Goal: Answer question/provide support: Share knowledge or assist other users

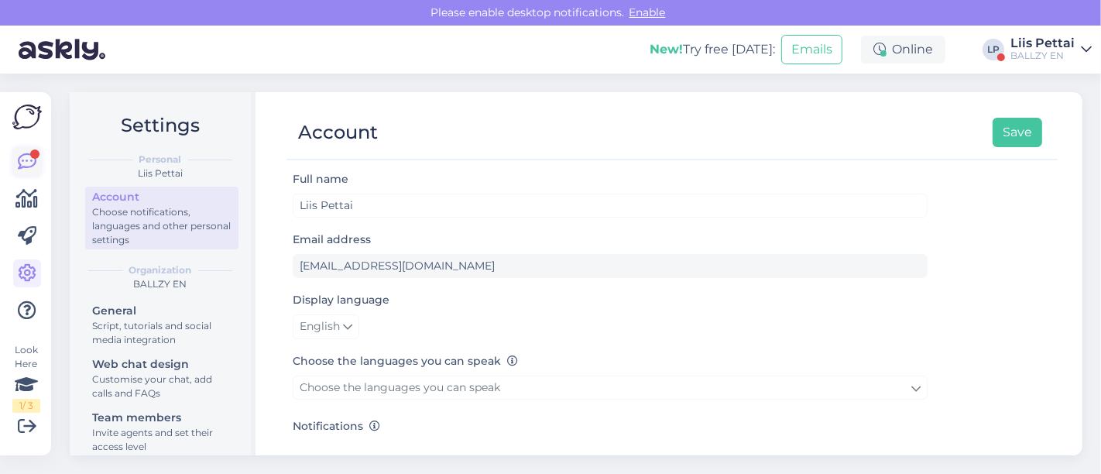
click at [21, 163] on icon at bounding box center [27, 162] width 19 height 19
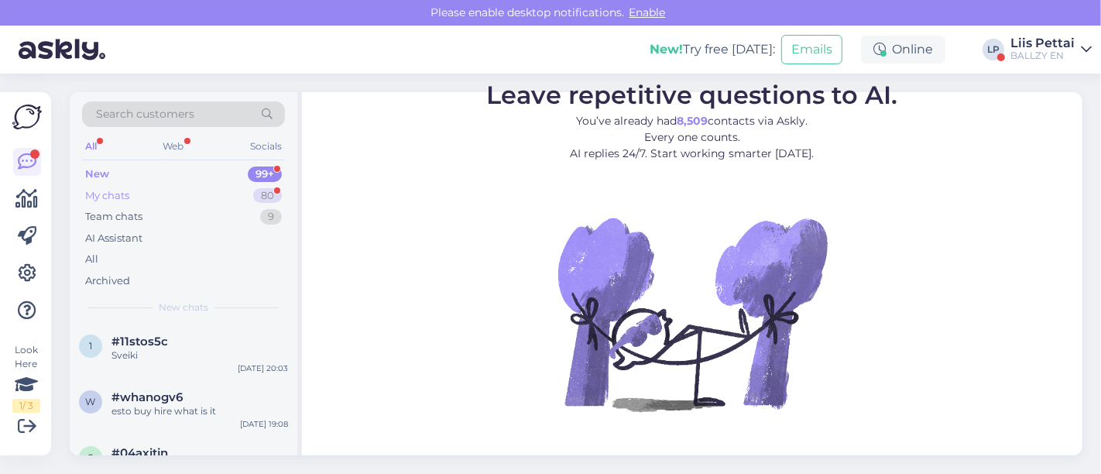
click at [146, 191] on div "My chats 80" at bounding box center [183, 196] width 203 height 22
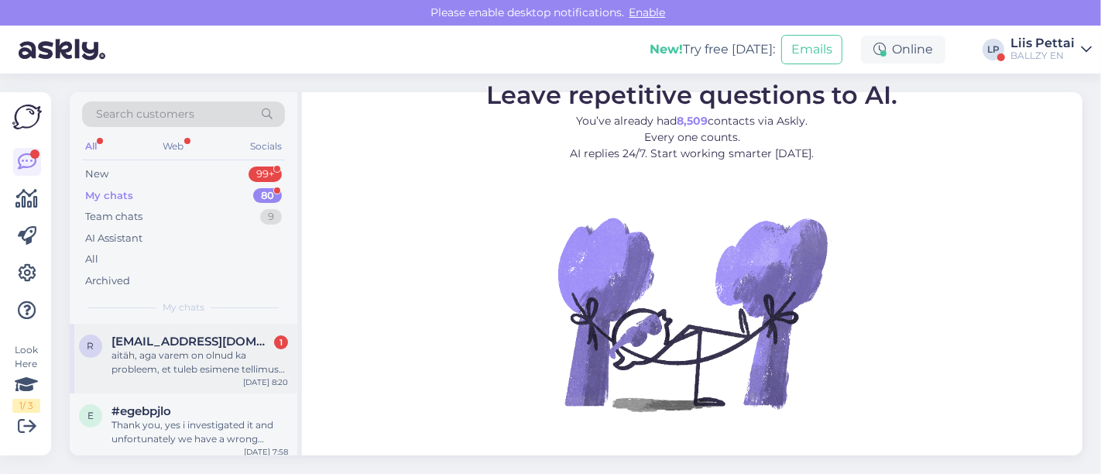
click at [150, 363] on div "aitäh, aga varem on olnud ka probleem, et tuleb esimene tellimuse kinnituse kir…" at bounding box center [200, 362] width 177 height 28
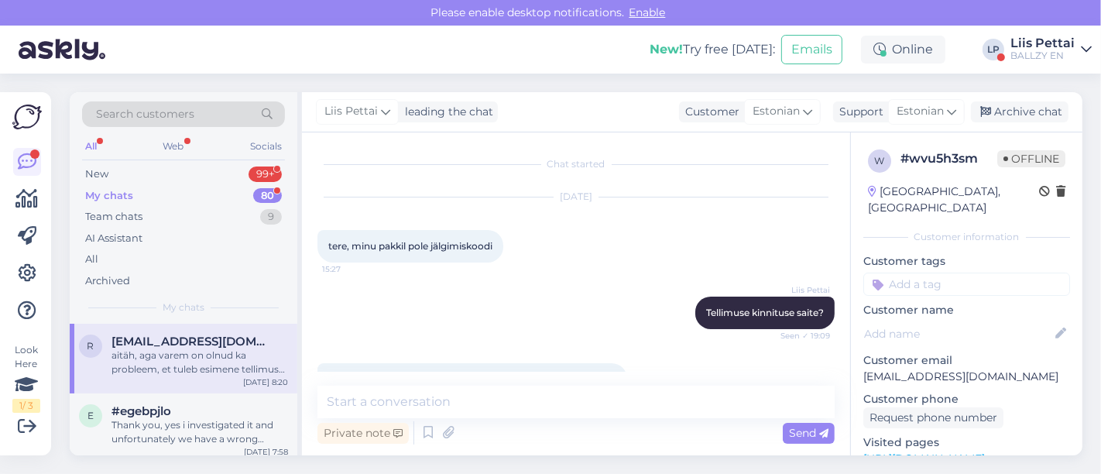
scroll to position [248, 0]
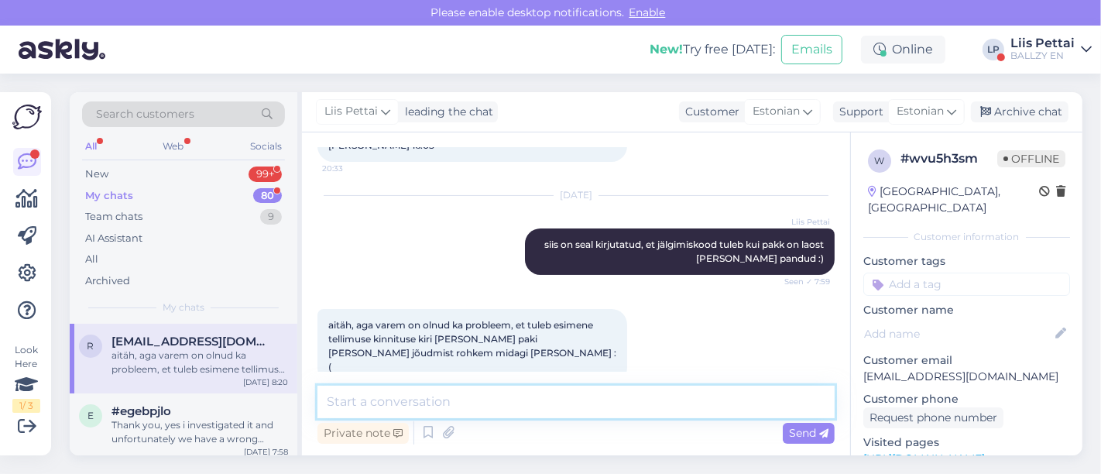
click at [573, 400] on textarea at bounding box center [575, 402] width 517 height 33
type textarea "i"
type textarea "tihti võivad sellised emailid ka spami sattuda"
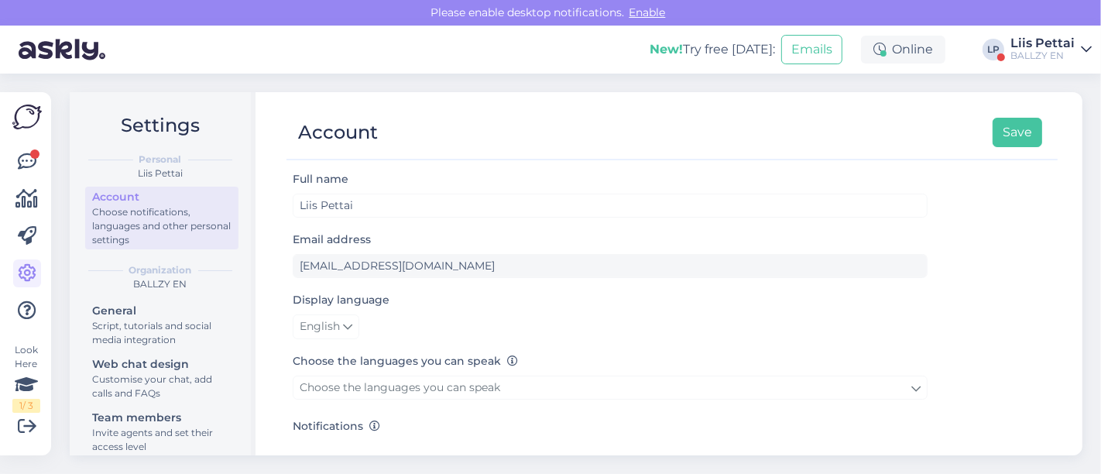
click at [1056, 46] on div "Liis Pettai" at bounding box center [1042, 43] width 64 height 12
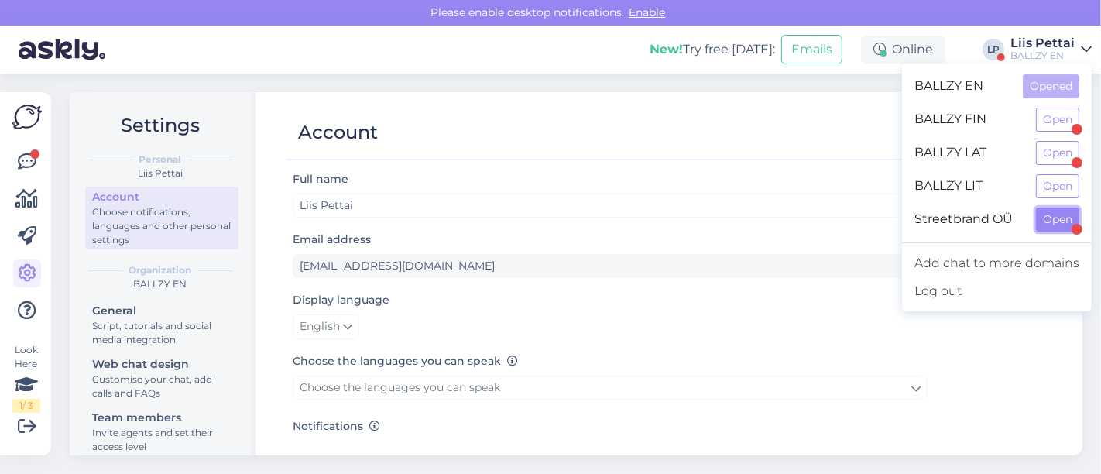
click at [1048, 210] on button "Open" at bounding box center [1057, 220] width 43 height 24
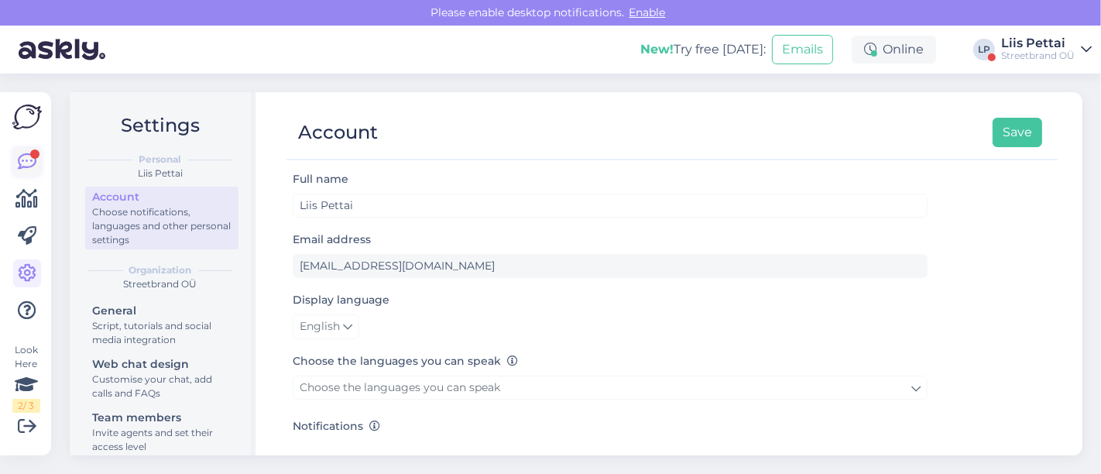
click at [19, 159] on icon at bounding box center [27, 162] width 19 height 19
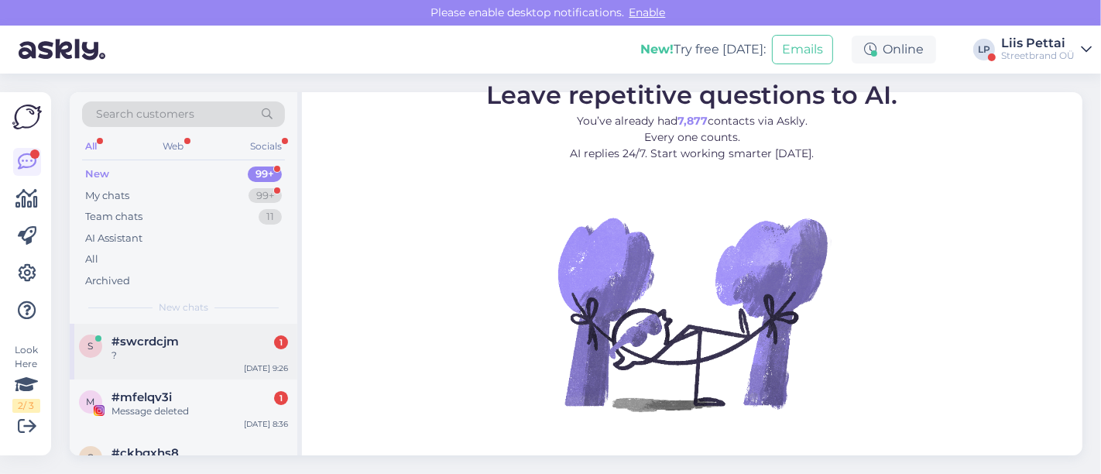
click at [145, 349] on div "?" at bounding box center [200, 355] width 177 height 14
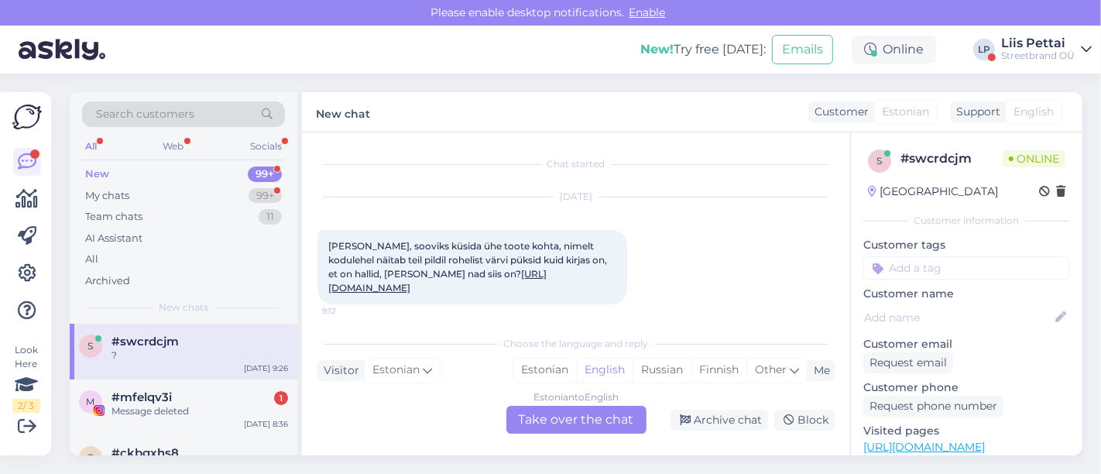
click at [547, 271] on link "https://ballzy.eu/et/product/firebird-tp-iy4723-xs-cnf" at bounding box center [437, 281] width 218 height 26
click at [558, 421] on div "Estonian to English Take over the chat" at bounding box center [576, 420] width 140 height 28
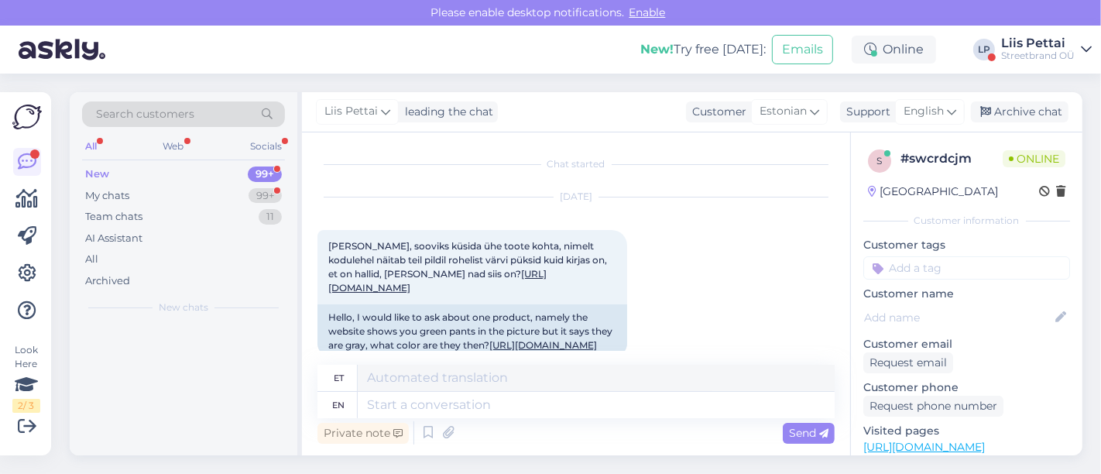
click at [527, 422] on div "Private note Send" at bounding box center [575, 432] width 517 height 29
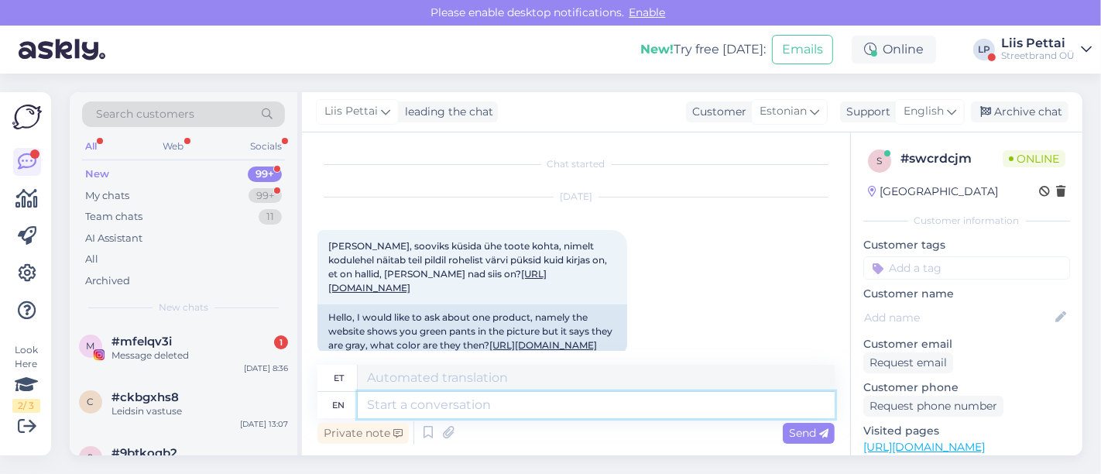
click at [520, 412] on textarea at bounding box center [596, 405] width 477 height 26
type textarea "Tegemist n"
type textarea "Tegemist"
type textarea "Tegemist on rh"
type textarea "Tegemist peal"
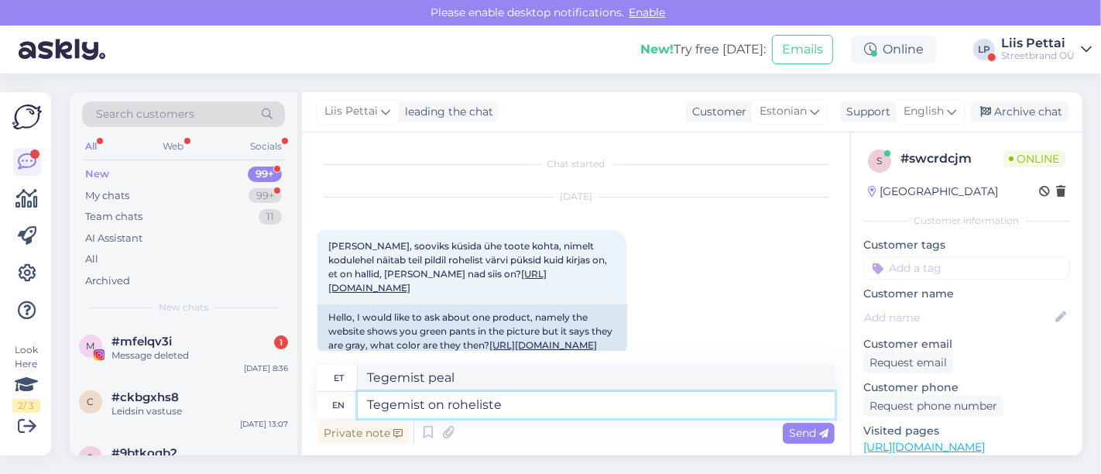
type textarea "Tegemist on roheliste p"
type textarea "Tegemist roheliste"
type textarea "Tegemist on roheliste pükstega :"
type textarea "Tegemist on roheliste pükstega"
type textarea "Tegemist on roheliste pükstega :)"
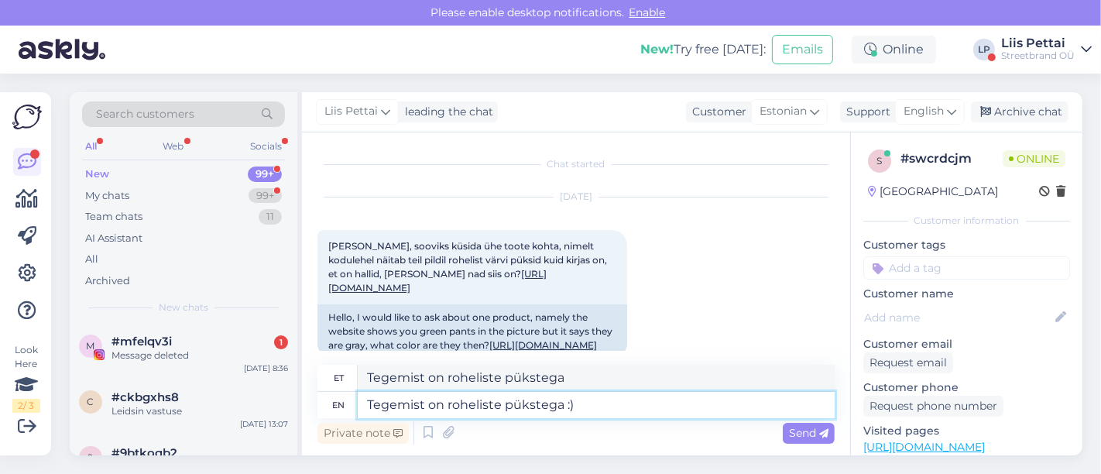
type textarea "Tegemist on roheliste pükstega :)"
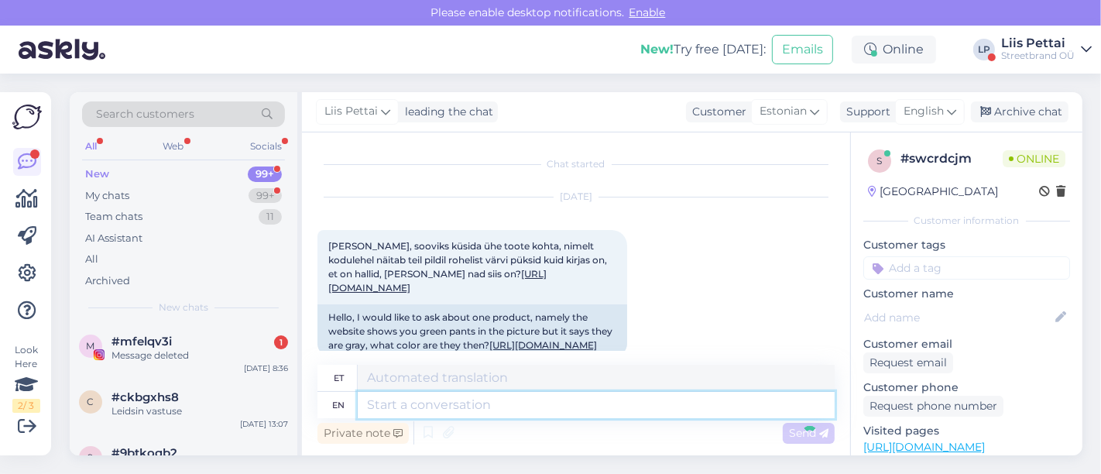
scroll to position [316, 0]
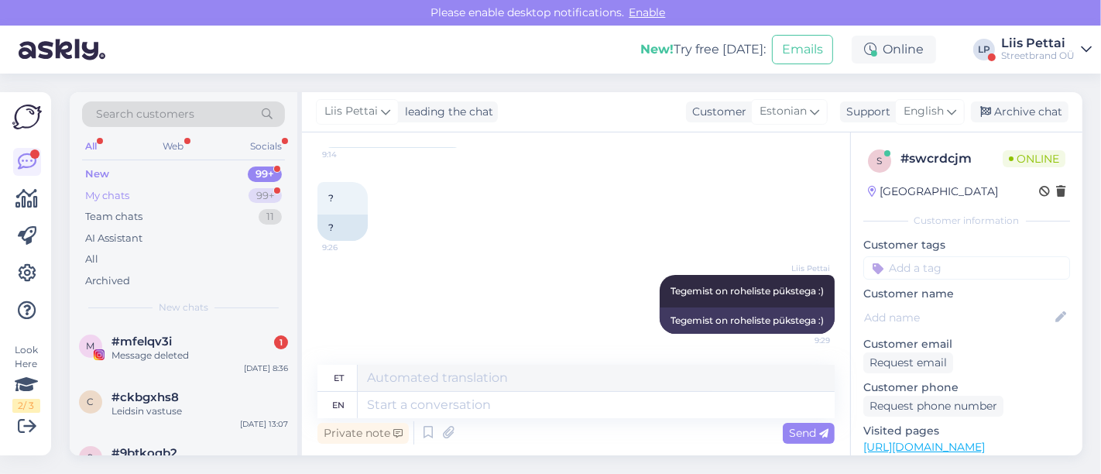
click at [146, 199] on div "My chats 99+" at bounding box center [183, 196] width 203 height 22
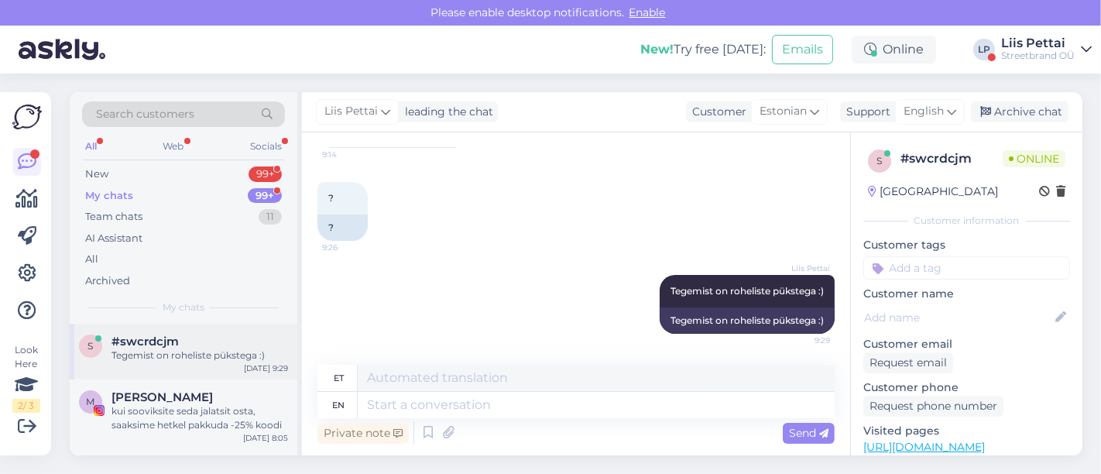
click at [153, 375] on div "s #swcrdcjm Tegemist on roheliste pükstega :) Sep 10 9:29" at bounding box center [184, 352] width 228 height 56
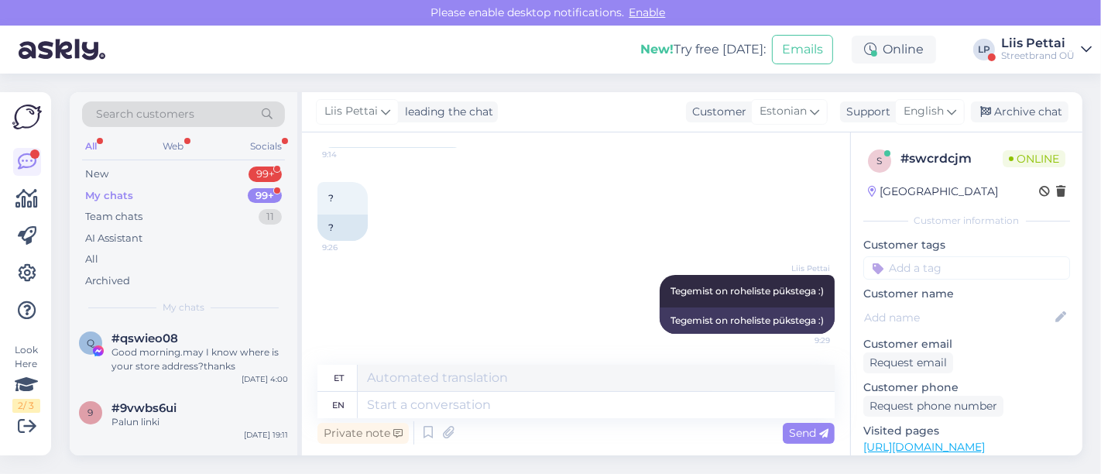
scroll to position [482, 0]
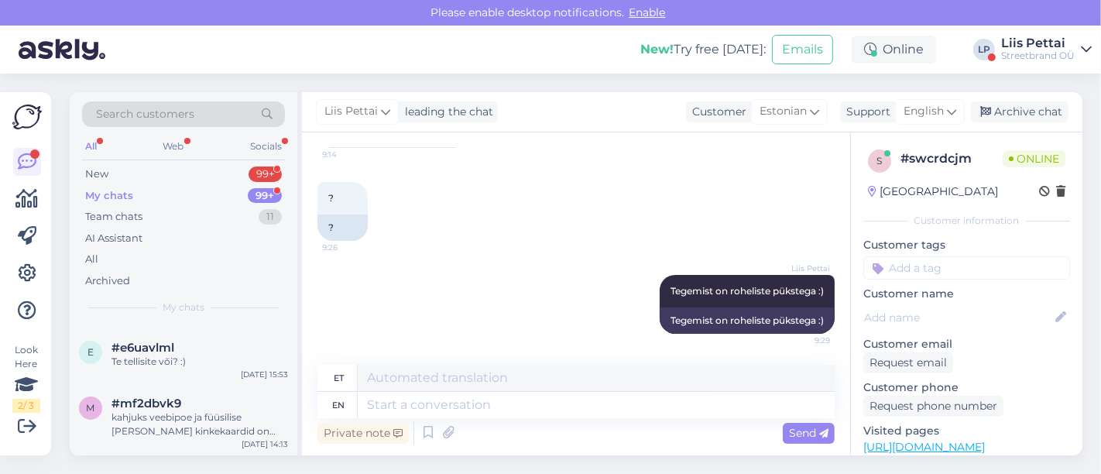
click at [1062, 43] on div "Liis Pettai" at bounding box center [1038, 43] width 74 height 12
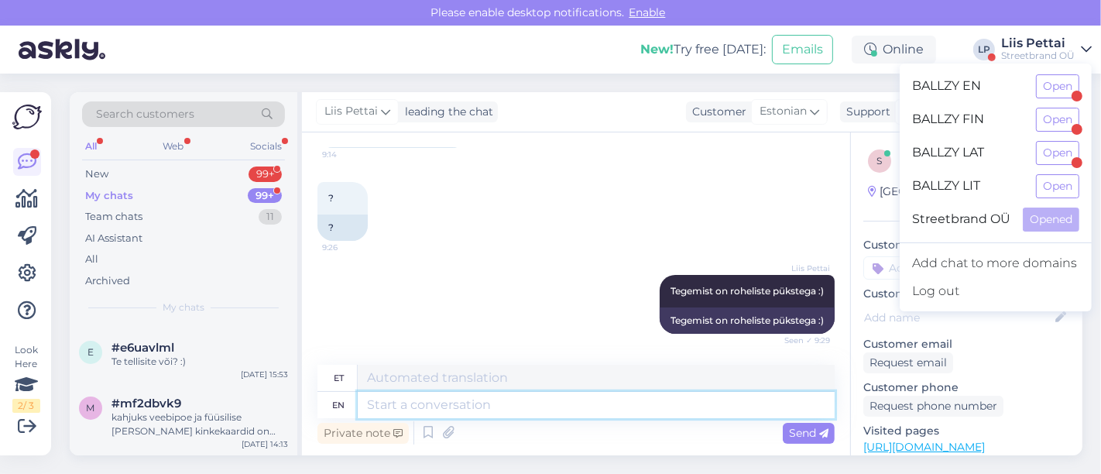
click at [668, 416] on textarea at bounding box center [596, 405] width 477 height 26
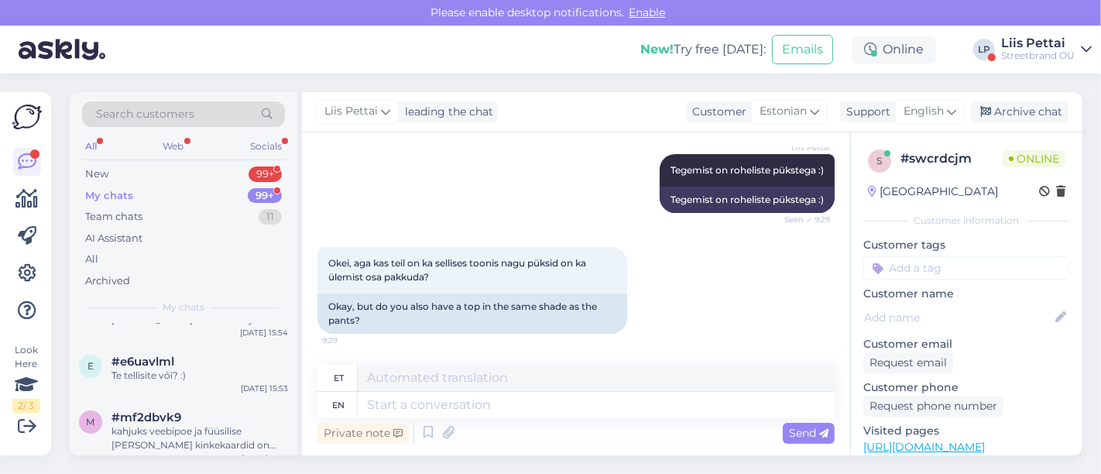
scroll to position [496, 0]
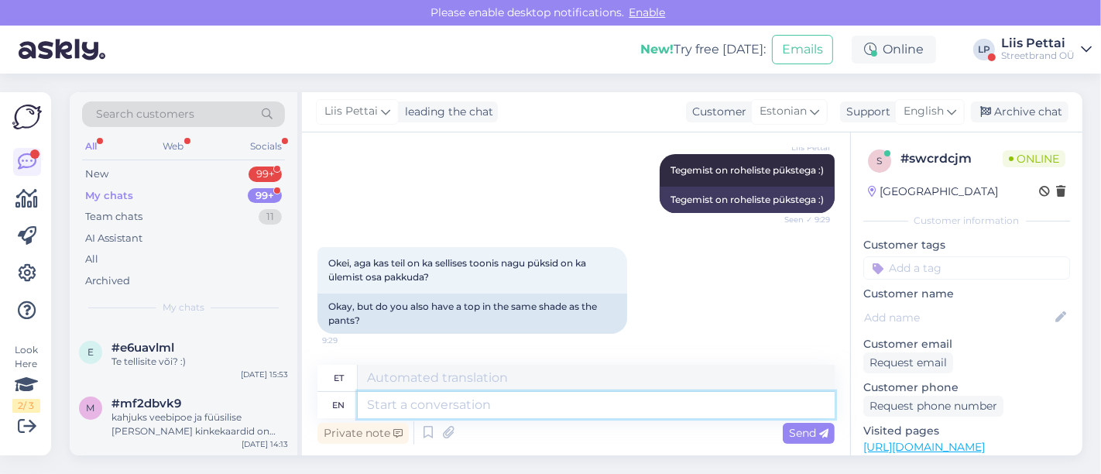
click at [426, 393] on textarea at bounding box center [596, 405] width 477 height 26
type textarea "selline on"
type textarea "müügil"
type textarea "selline on"
paste textarea "https://ballzy.eu/et/product/firebird-track-top-kd2525-xs-cnf"
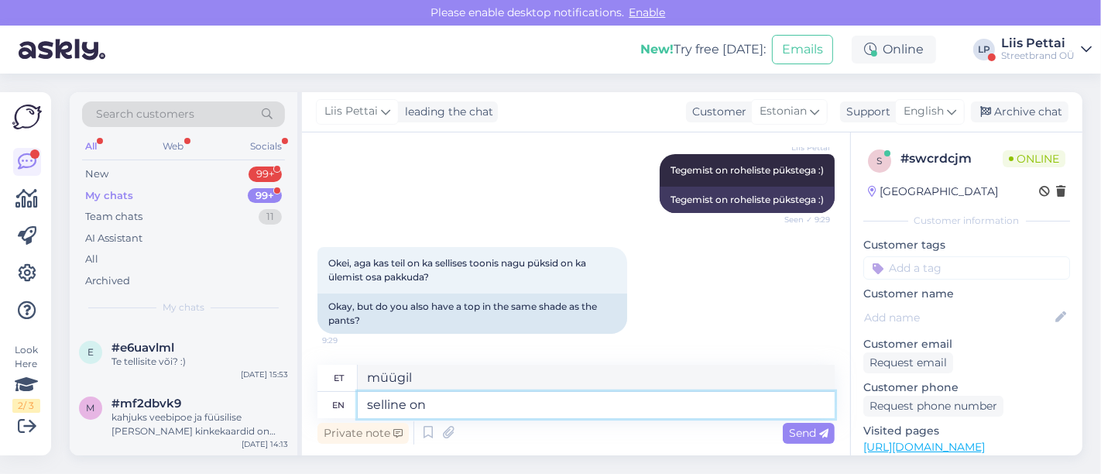
type textarea "müün peal"
type textarea "selline on https://ballzy.eu/et/product/firebird-track-top-kd2525-xs-cnf"
type textarea "selline aadressil https://ballzy.eu/et/product/firebird-track-top-kd2525-xs-cnf"
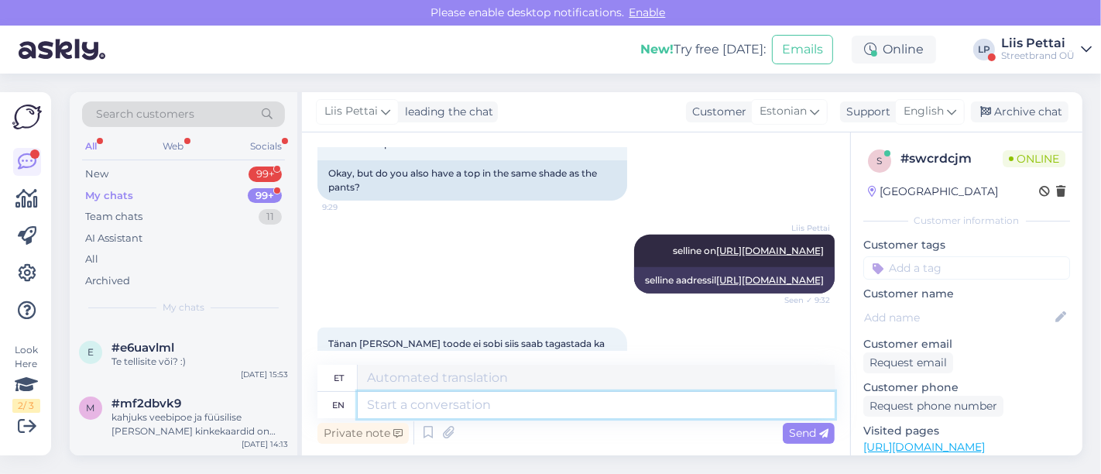
scroll to position [678, 0]
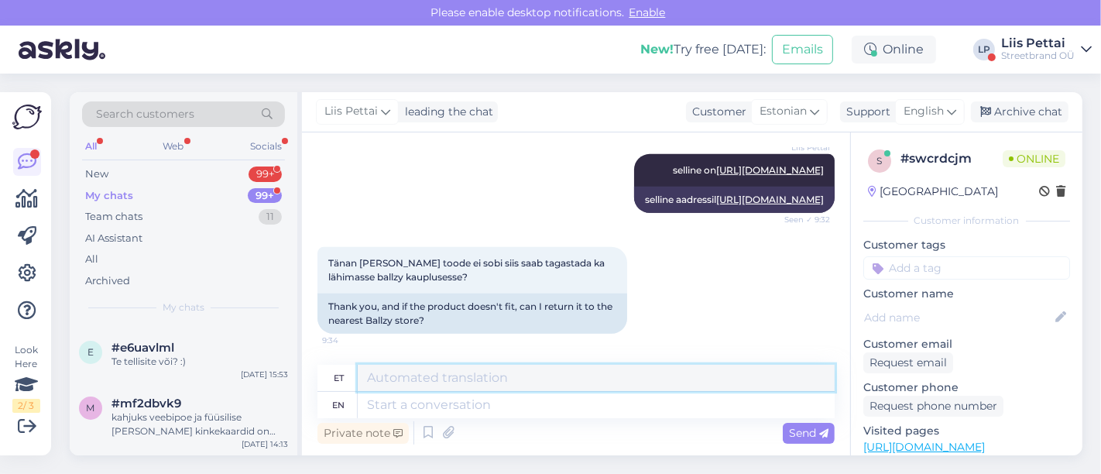
click at [451, 388] on textarea at bounding box center [596, 378] width 477 height 26
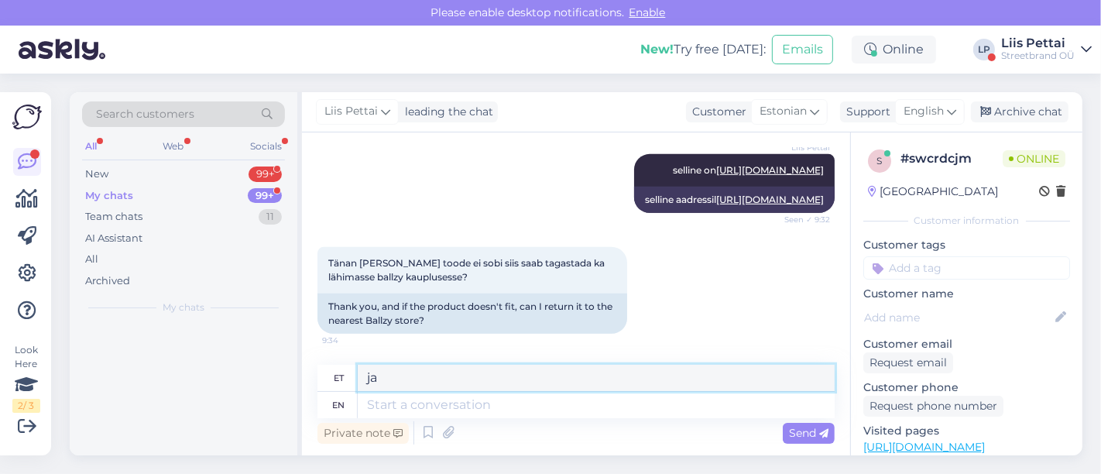
scroll to position [0, 0]
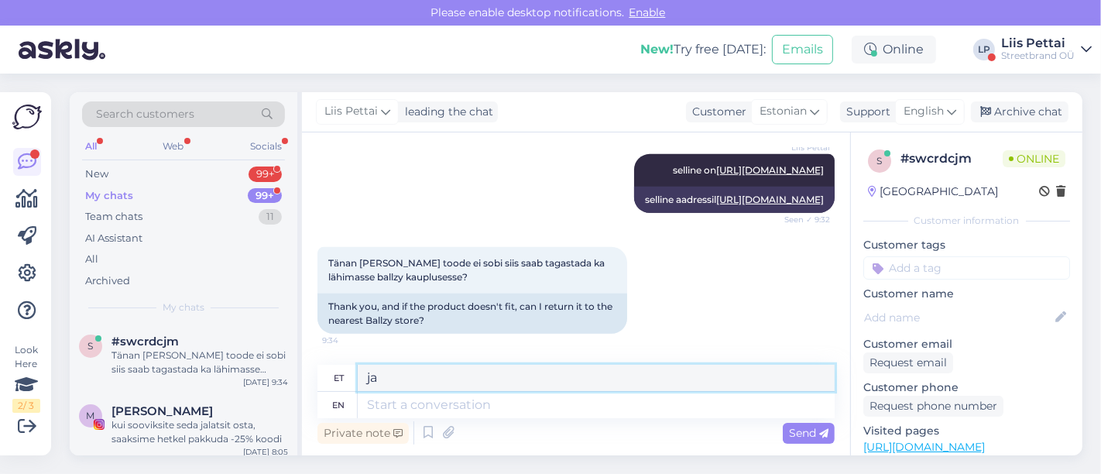
type textarea "j"
click at [948, 122] on div "English" at bounding box center [930, 111] width 70 height 25
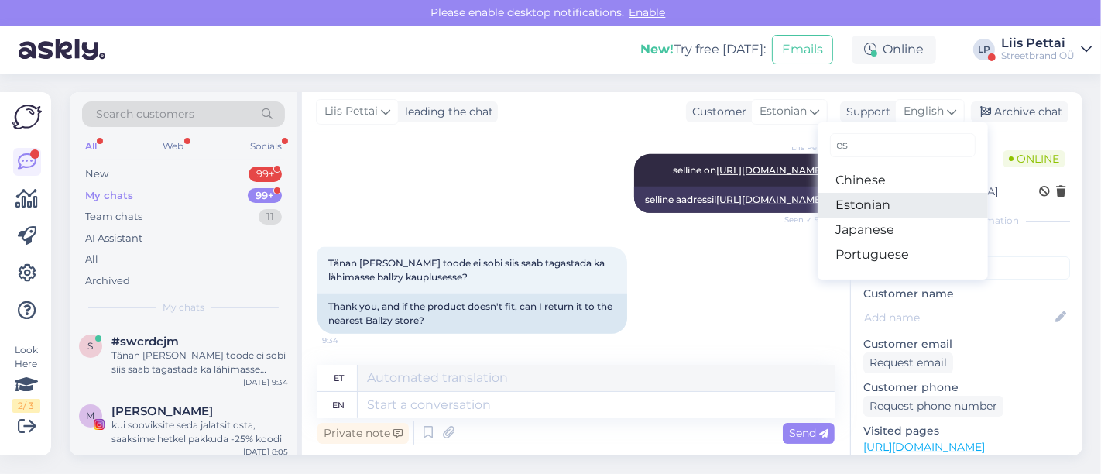
type input "es"
click at [891, 207] on link "Estonian" at bounding box center [903, 205] width 170 height 25
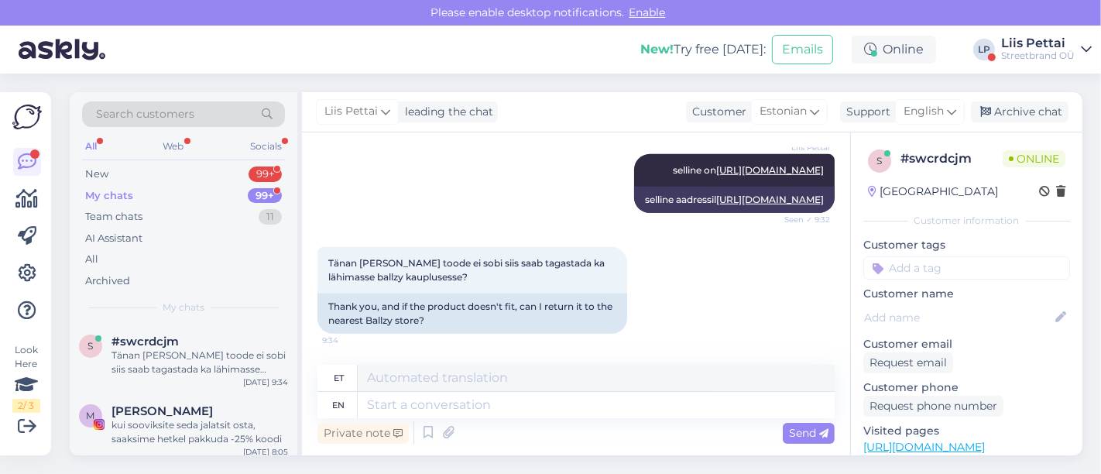
scroll to position [657, 0]
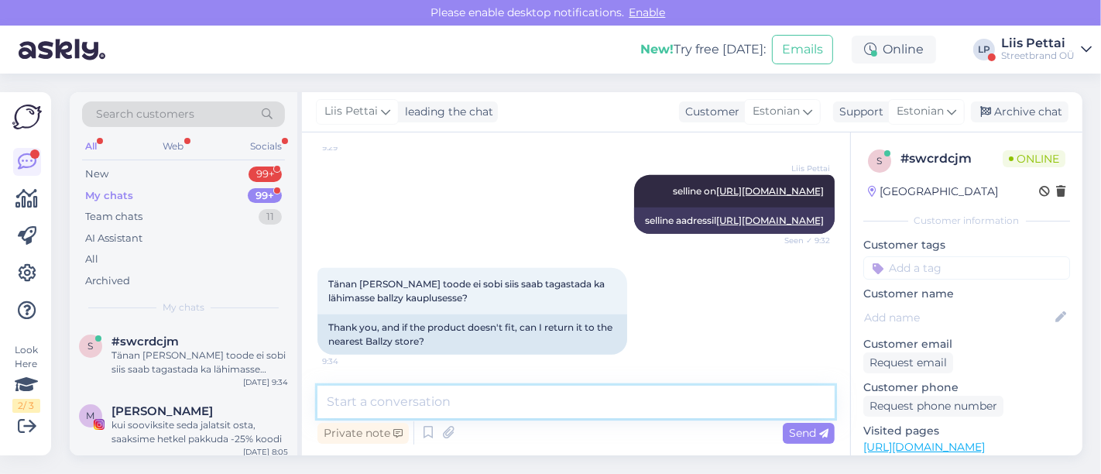
click at [555, 408] on textarea at bounding box center [575, 402] width 517 height 33
type textarea "jaa saab küll"
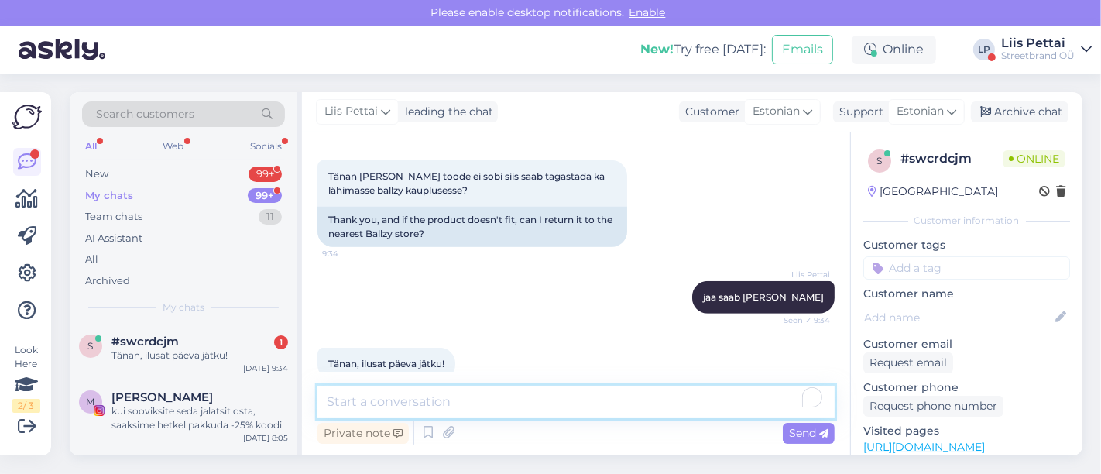
scroll to position [791, 0]
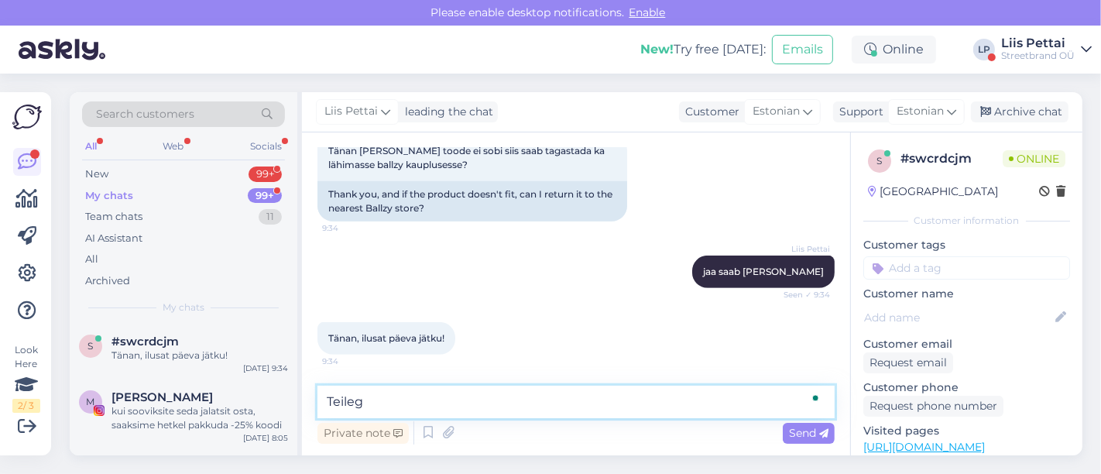
type textarea "Teilegi"
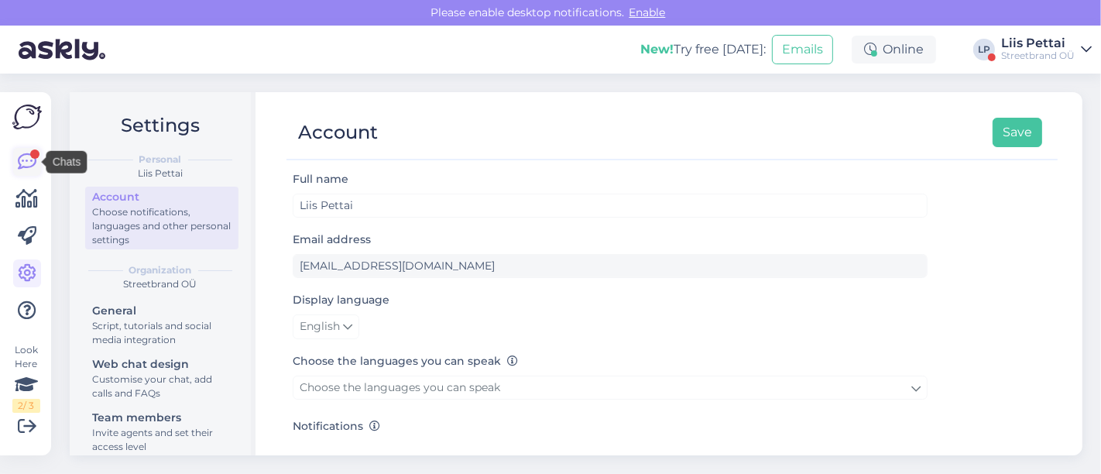
click at [32, 156] on div at bounding box center [34, 153] width 9 height 9
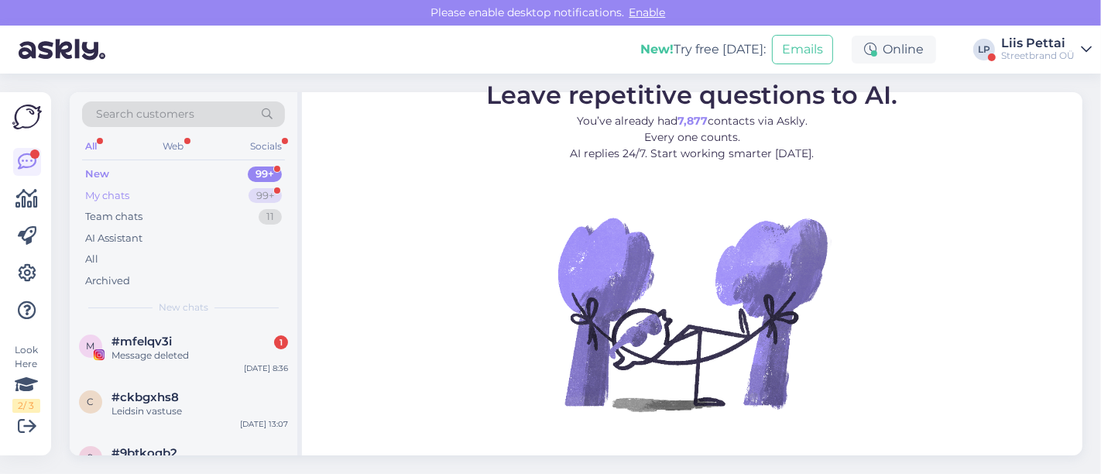
click at [87, 199] on div "My chats" at bounding box center [107, 195] width 44 height 15
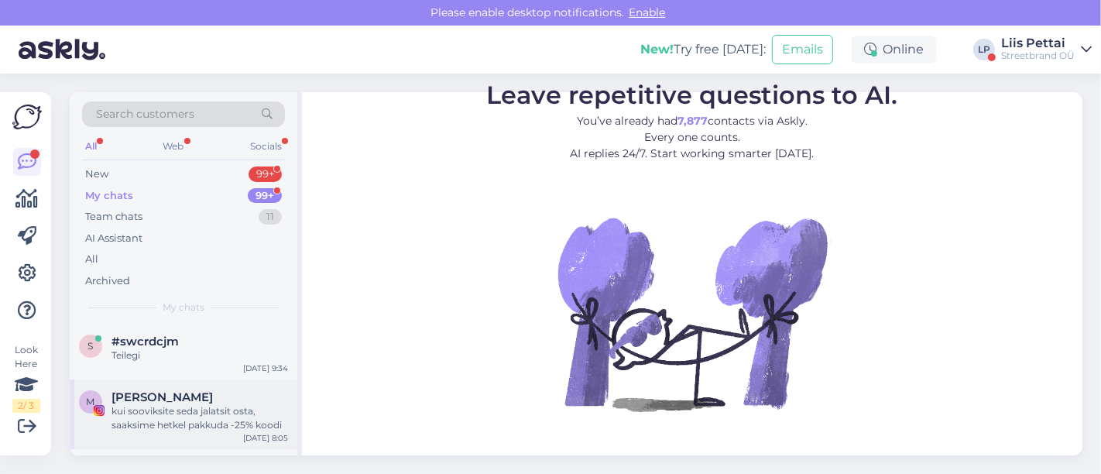
click at [166, 410] on div "kui sooviksite seda jalatsit osta, saaksime hetkel pakkuda -25% koodi" at bounding box center [200, 418] width 177 height 28
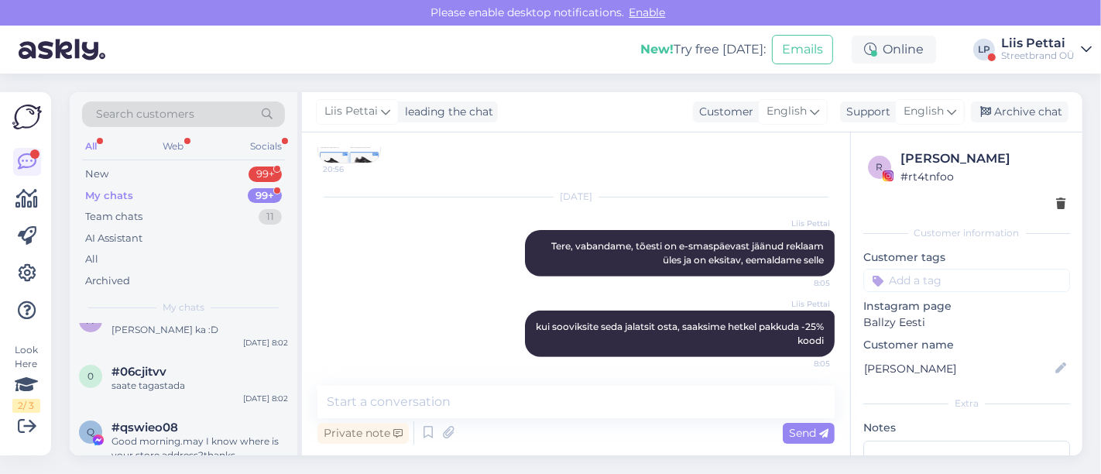
scroll to position [378, 0]
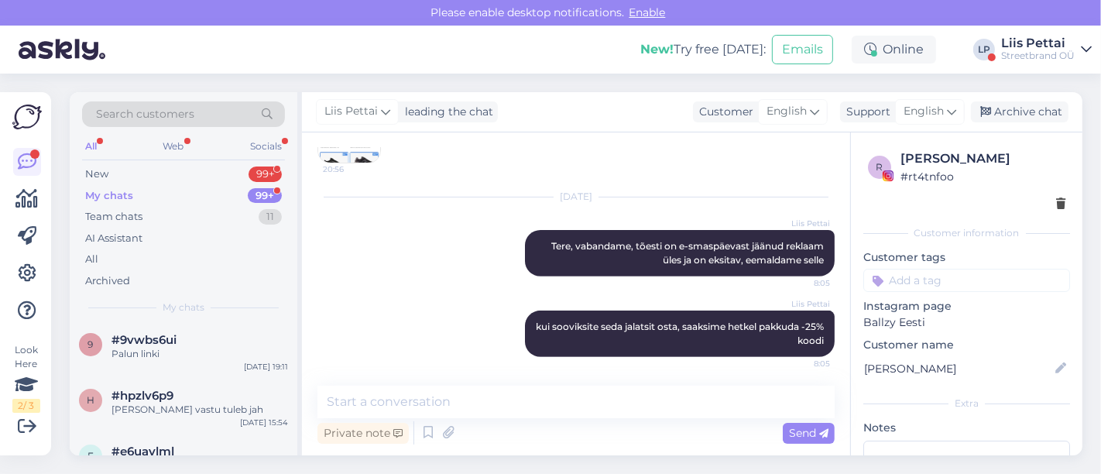
click at [1059, 41] on div "Liis Pettai" at bounding box center [1038, 43] width 74 height 12
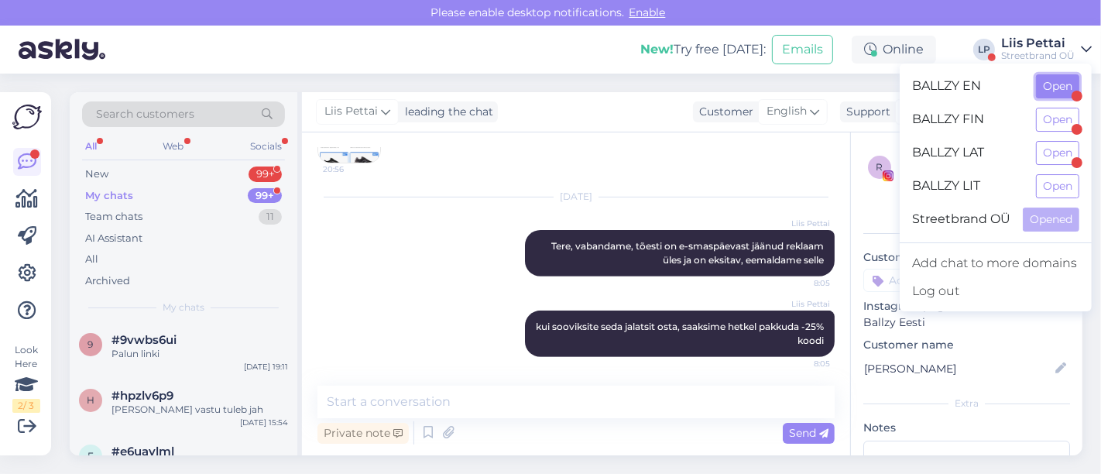
click at [1050, 76] on button "Open" at bounding box center [1057, 86] width 43 height 24
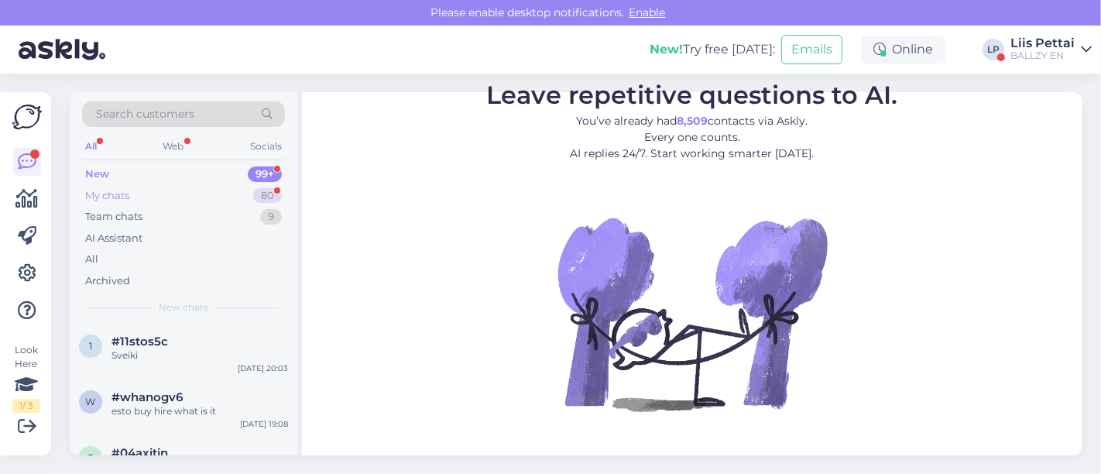
click at [168, 197] on div "My chats 80" at bounding box center [183, 196] width 203 height 22
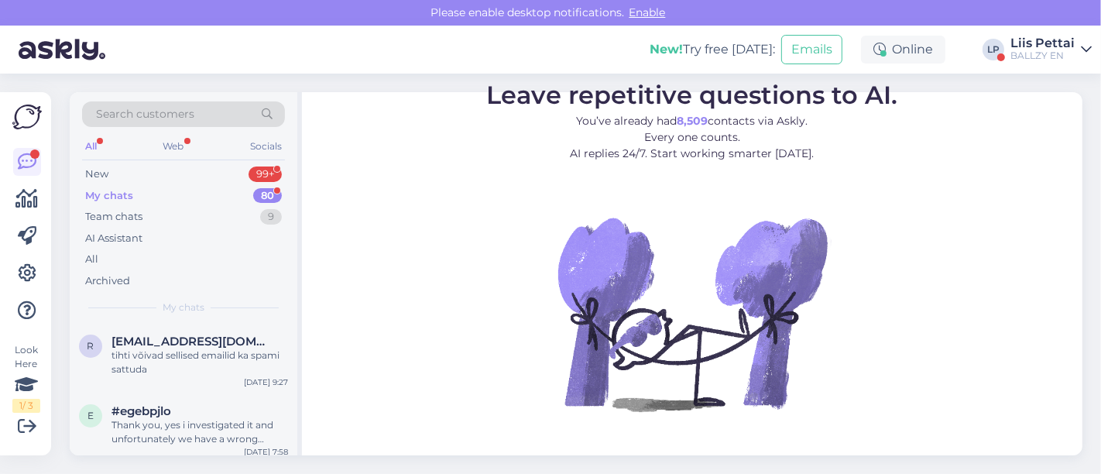
click at [168, 197] on div "My chats 80" at bounding box center [183, 196] width 203 height 22
click at [153, 377] on div "r ricacarita9@gmail.com tihti võivad sellised emailid ka spami sattuda Sep 10 9…" at bounding box center [184, 359] width 228 height 70
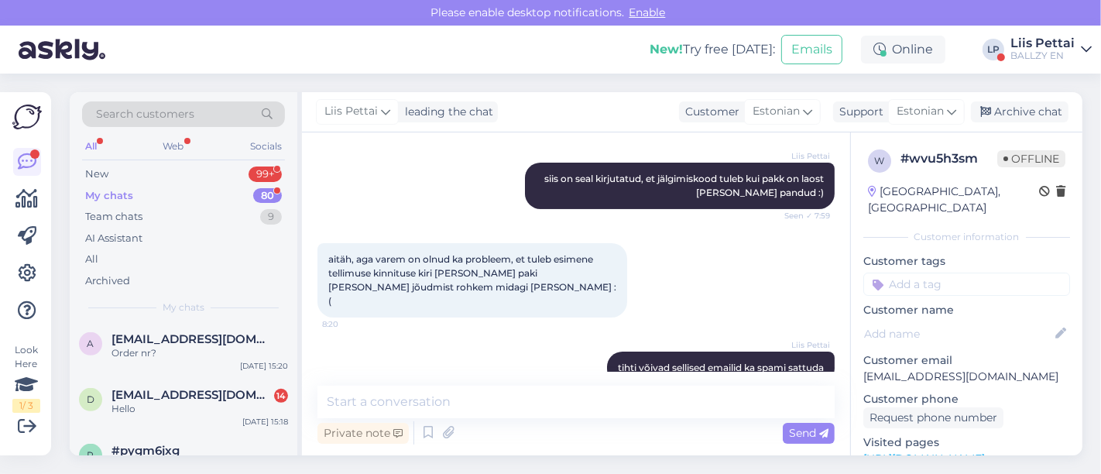
scroll to position [791, 0]
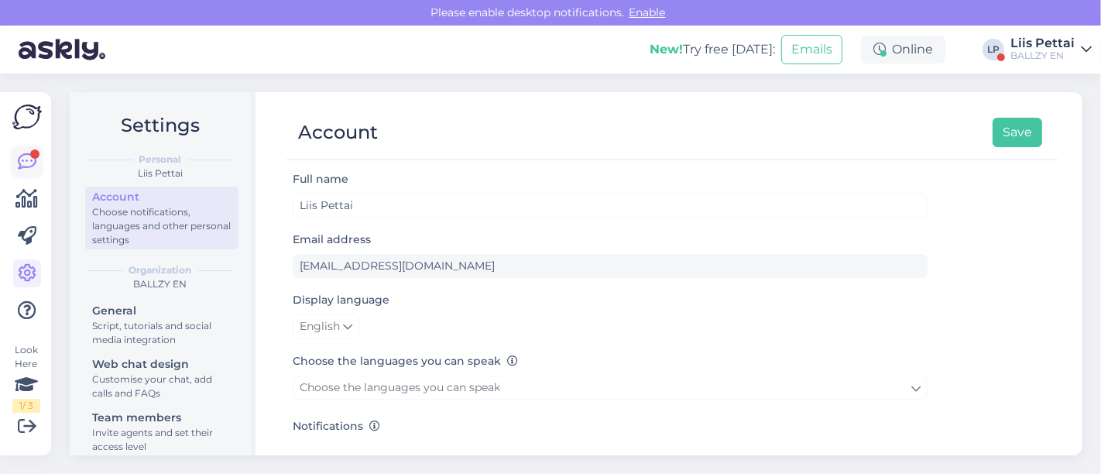
click at [24, 160] on icon at bounding box center [27, 162] width 19 height 19
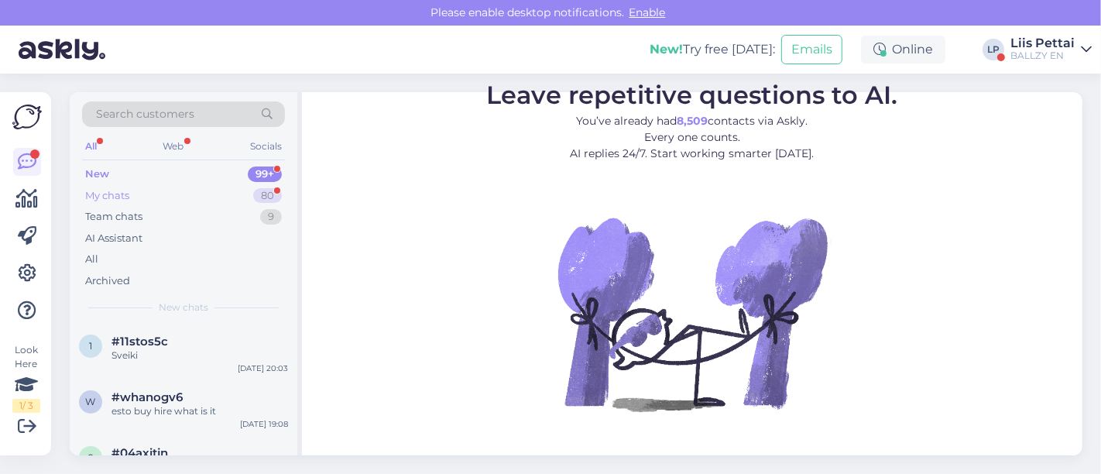
click at [97, 196] on div "My chats" at bounding box center [107, 195] width 44 height 15
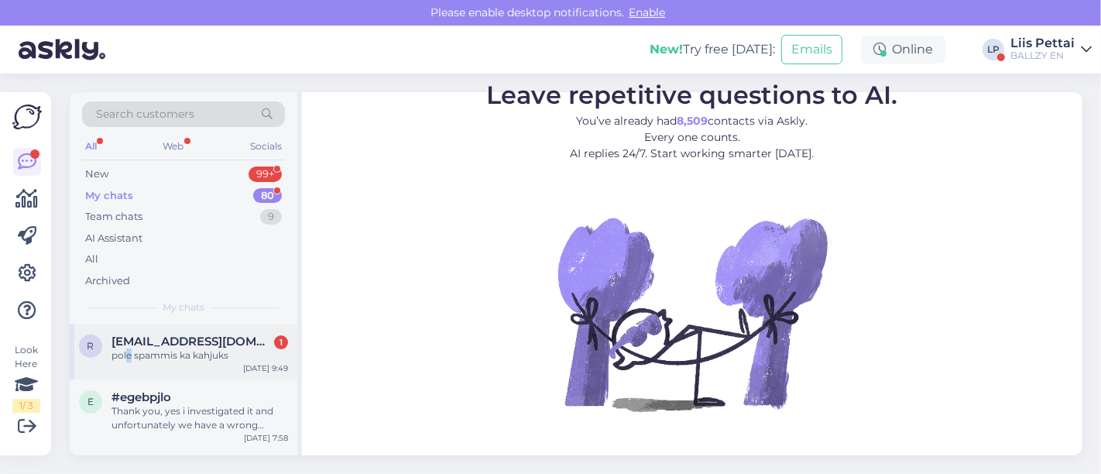
click at [129, 354] on div "pole spammis ka kahjuks" at bounding box center [200, 355] width 177 height 14
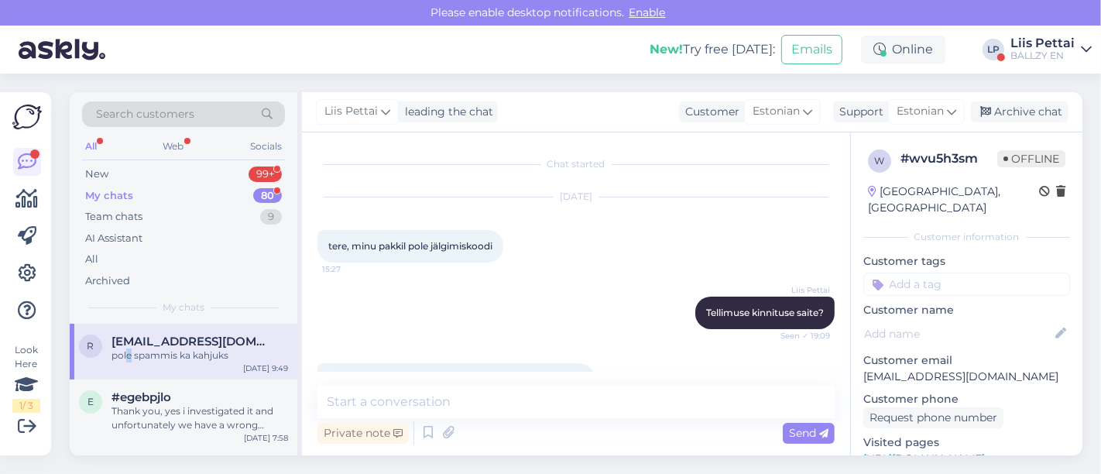
scroll to position [380, 0]
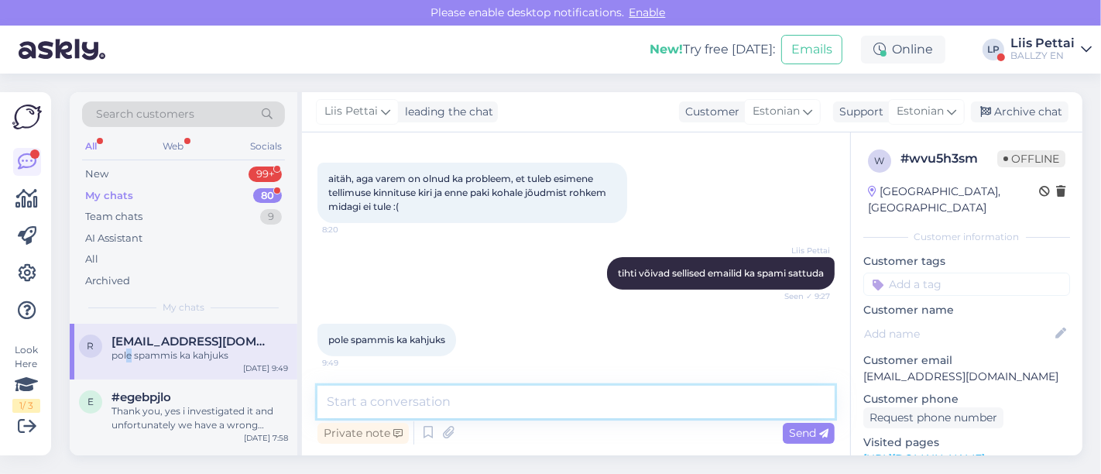
click at [480, 408] on textarea at bounding box center [575, 402] width 517 height 33
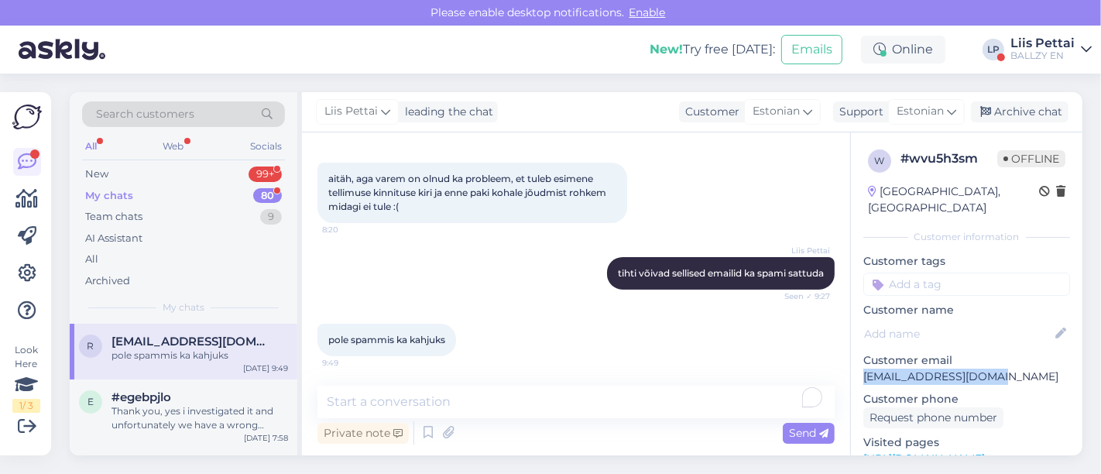
drag, startPoint x: 1000, startPoint y: 360, endPoint x: 860, endPoint y: 366, distance: 140.3
click at [860, 366] on div "w # wvu5h3sm Offline Estonia, Tallinn Customer information Customer tags Custom…" at bounding box center [967, 458] width 232 height 653
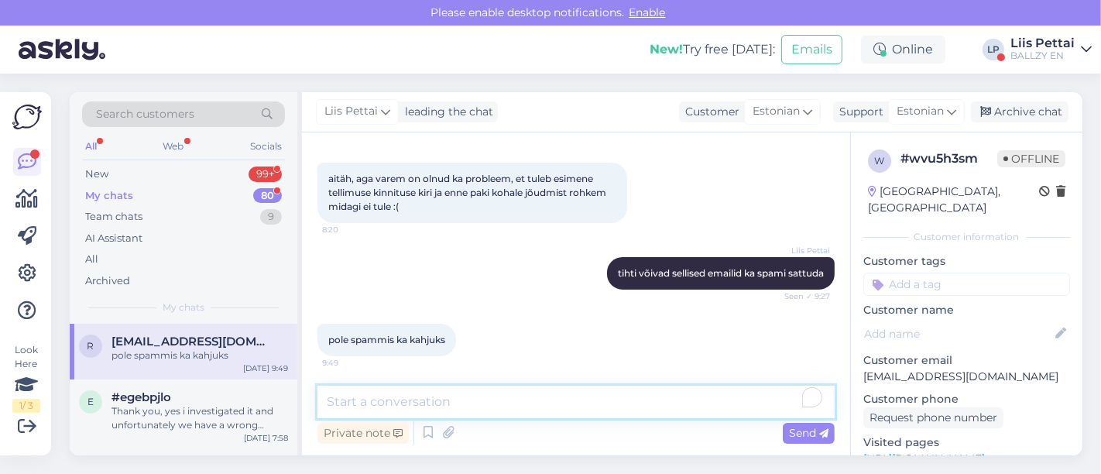
click at [666, 408] on textarea "To enrich screen reader interactions, please activate Accessibility in Grammarl…" at bounding box center [575, 402] width 517 height 33
type textarea "järelikult pole veel teele jõutud panna :)"
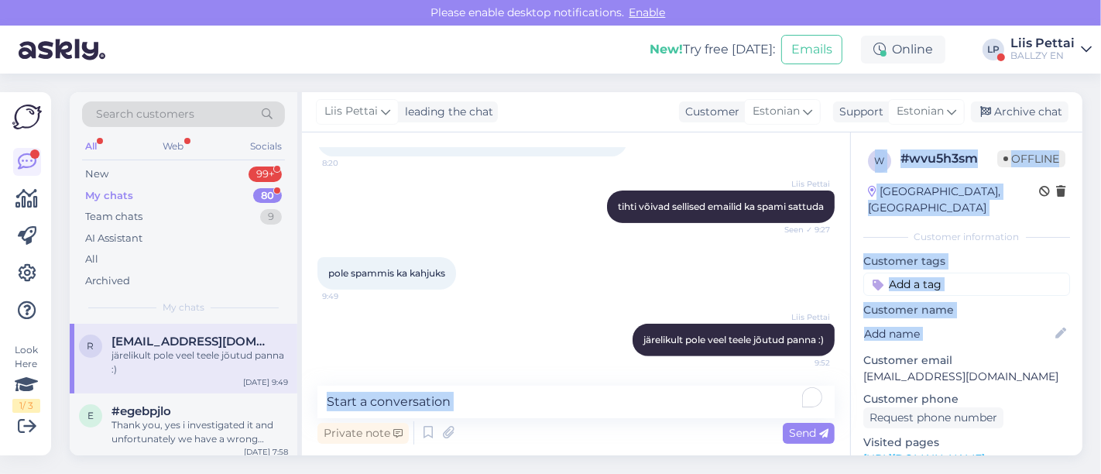
click at [847, 331] on div "Chat started Sep 9 2025 tere, minu pakkil pole jälgimiskoodi 15:27 Liis Pettai …" at bounding box center [692, 293] width 781 height 323
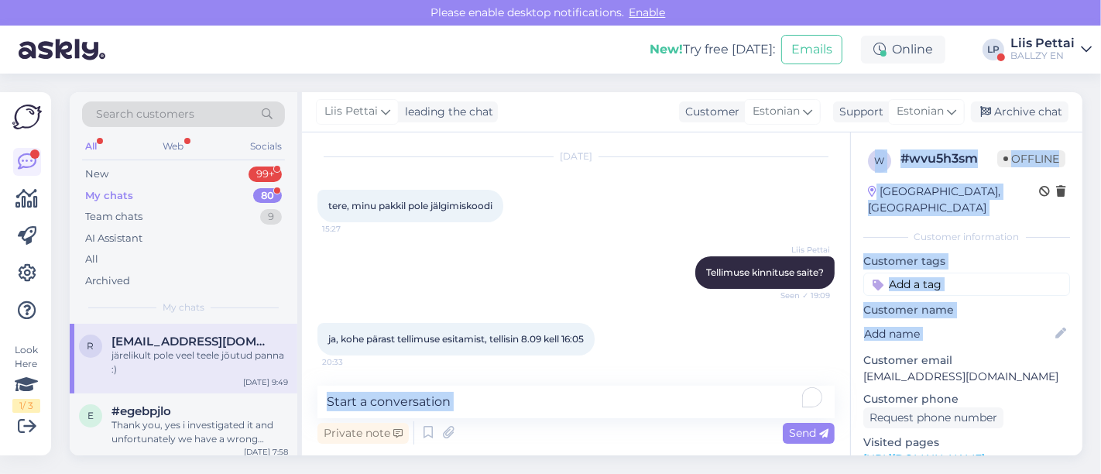
scroll to position [0, 0]
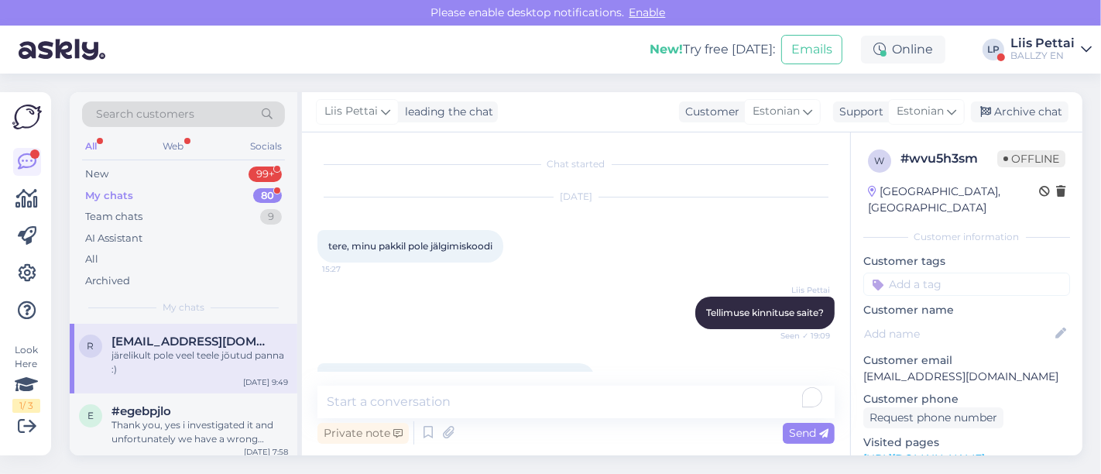
click at [551, 352] on div "ja, kohe pärast tellimuse esitamist, tellisin 8.09 kell 16:05 20:33" at bounding box center [575, 379] width 517 height 67
click at [988, 369] on p "[EMAIL_ADDRESS][DOMAIN_NAME]" at bounding box center [966, 377] width 207 height 16
drag, startPoint x: 1000, startPoint y: 365, endPoint x: 856, endPoint y: 365, distance: 144.0
click at [856, 365] on div "w # wvu5h3sm Offline Estonia, Tallinn Customer information Customer tags Custom…" at bounding box center [967, 458] width 232 height 653
copy p "[EMAIL_ADDRESS][DOMAIN_NAME]"
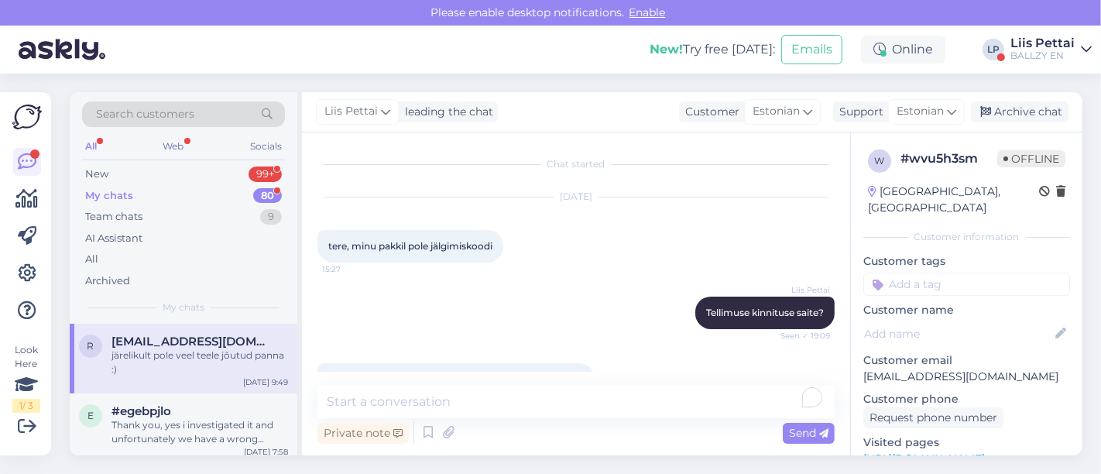
click at [469, 129] on div "Liis Pettai leading the chat Customer Estonian Support Estonian Archive chat" at bounding box center [692, 112] width 781 height 40
click at [124, 179] on div "New 99+" at bounding box center [183, 174] width 203 height 22
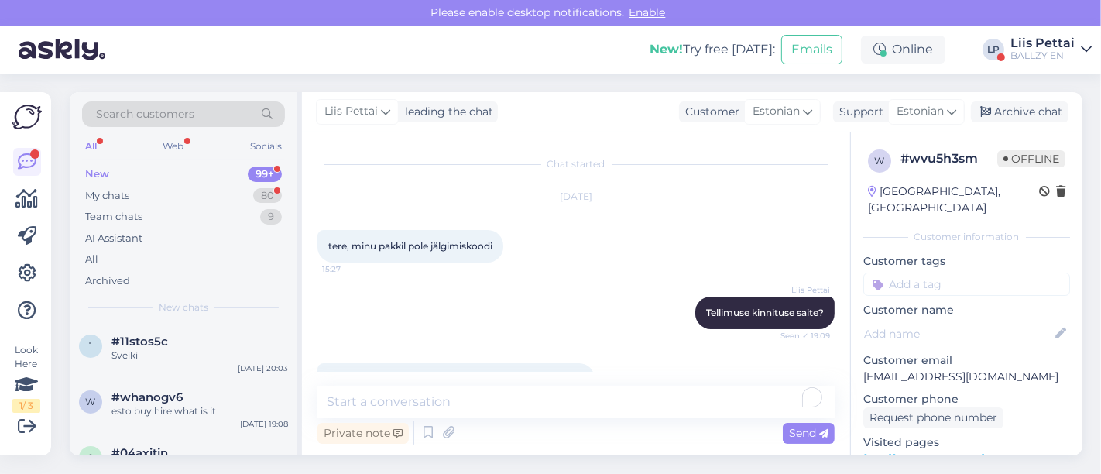
click at [1041, 59] on div "BALLZY EN" at bounding box center [1042, 56] width 64 height 12
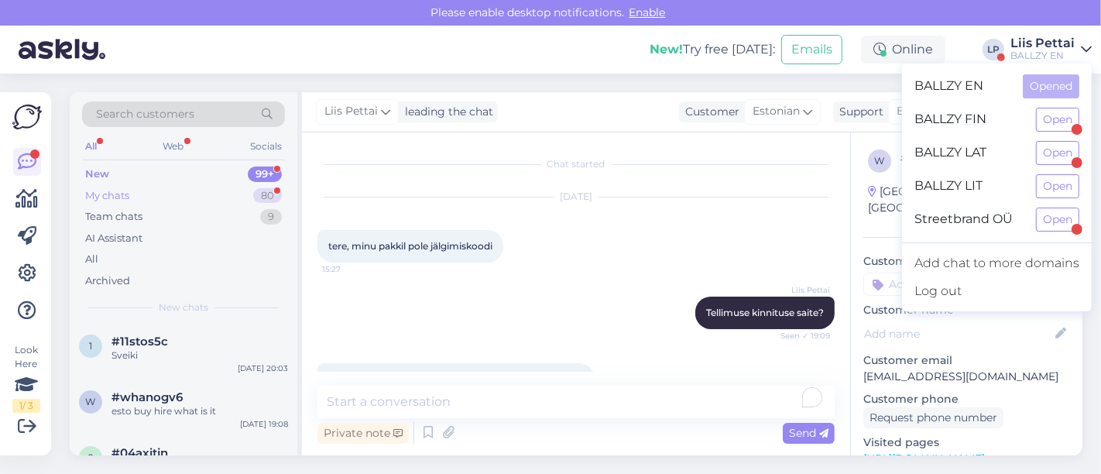
click at [126, 185] on div "My chats 80" at bounding box center [183, 196] width 203 height 22
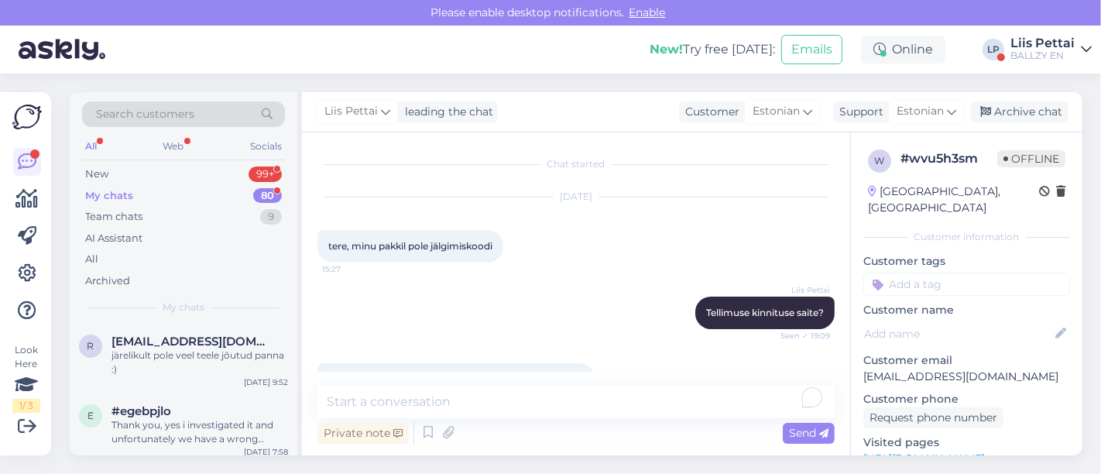
click at [1046, 44] on div "Liis Pettai" at bounding box center [1042, 43] width 64 height 12
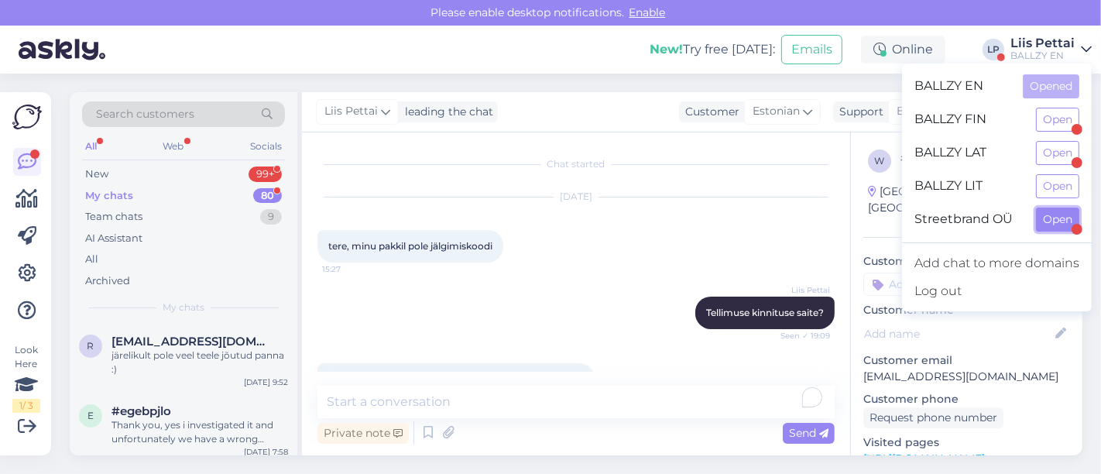
click at [1043, 225] on button "Open" at bounding box center [1057, 220] width 43 height 24
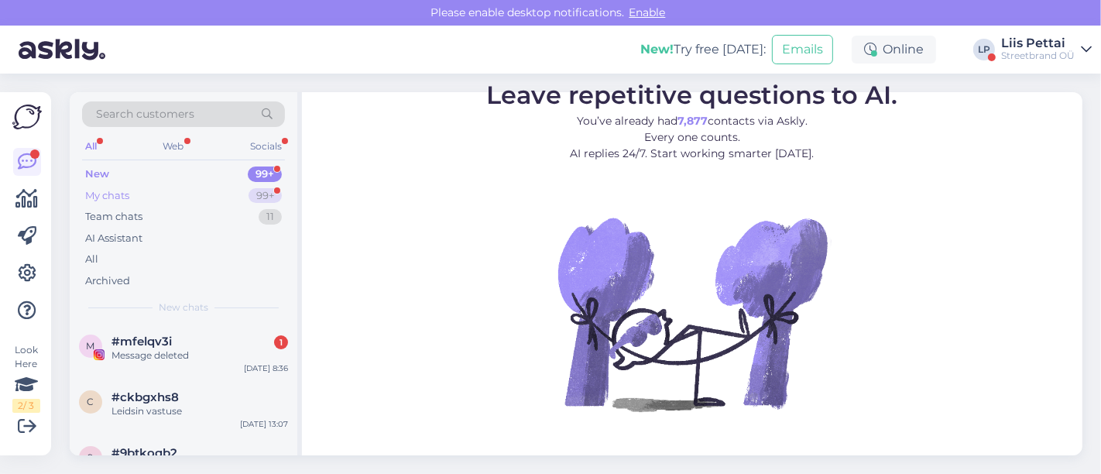
click at [174, 189] on div "My chats 99+" at bounding box center [183, 196] width 203 height 22
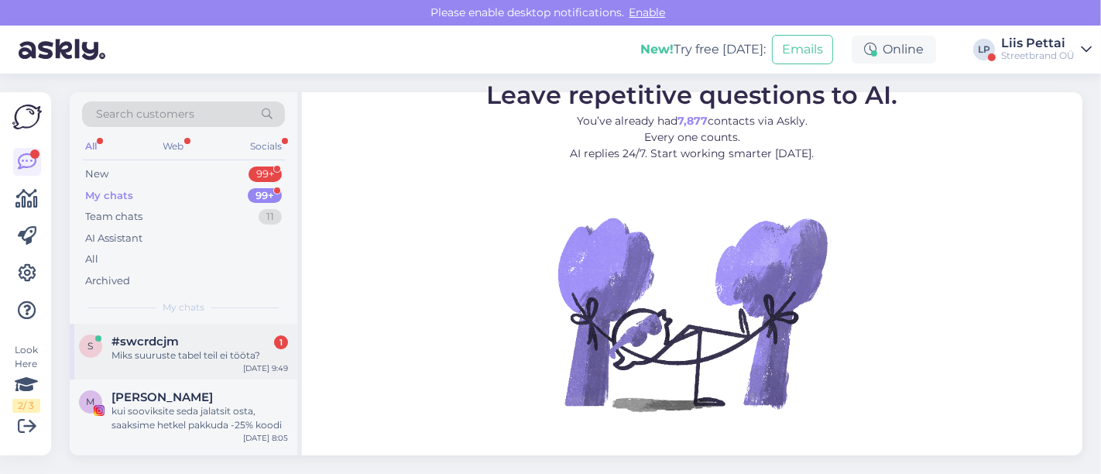
click at [168, 349] on div "Miks suuruste tabel teil ei tööta?" at bounding box center [200, 355] width 177 height 14
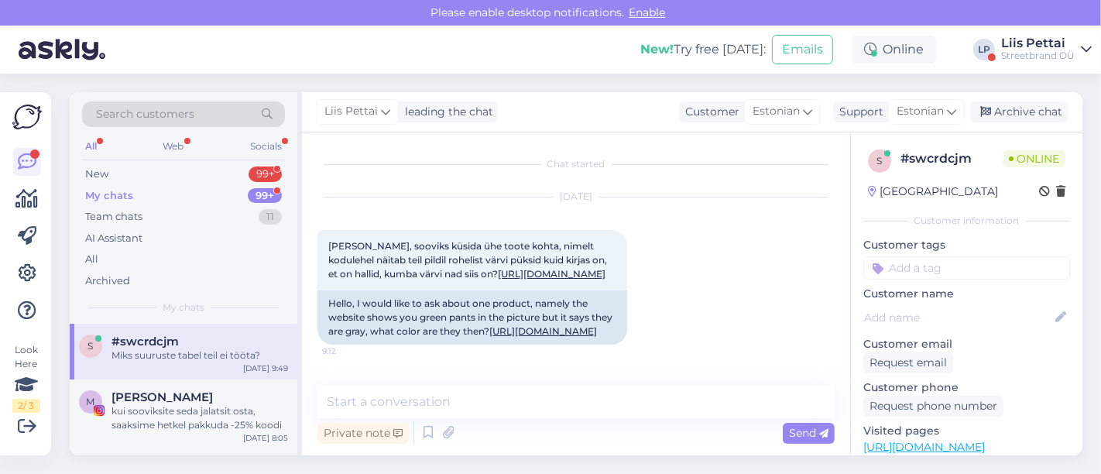
scroll to position [925, 0]
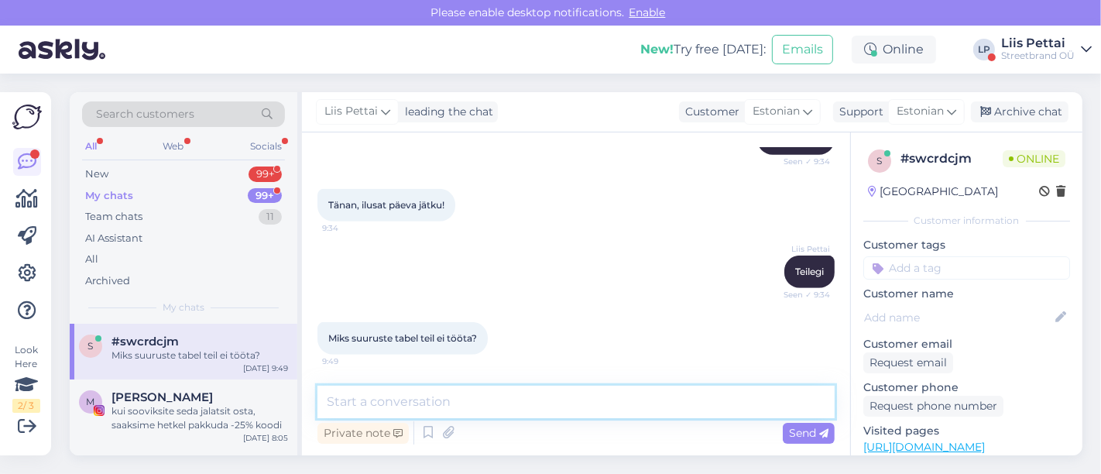
click at [497, 417] on textarea at bounding box center [575, 402] width 517 height 33
type textarea "mis täpsemalt"
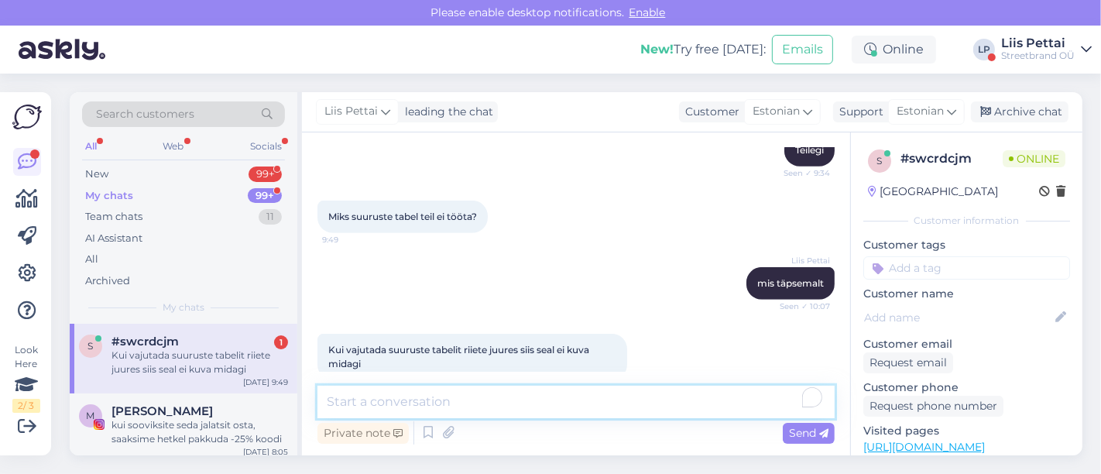
scroll to position [1071, 0]
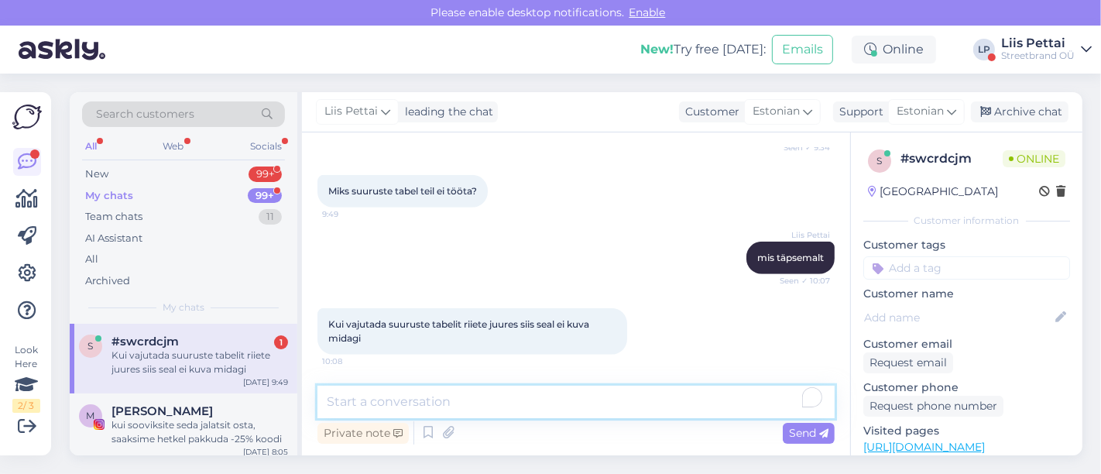
click at [442, 392] on textarea "To enrich screen reader interactions, please activate Accessibility in Grammarl…" at bounding box center [575, 402] width 517 height 33
type textarea "kuvab"
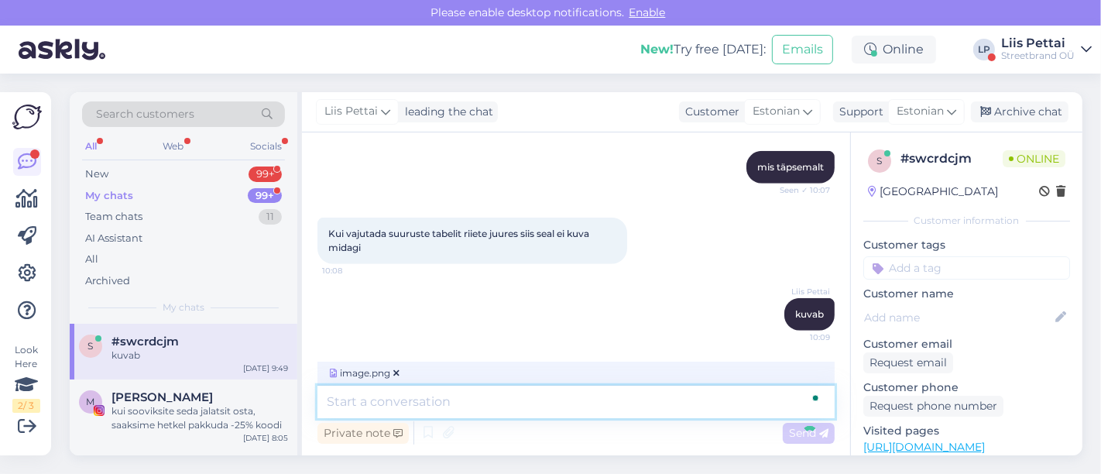
scroll to position [1234, 0]
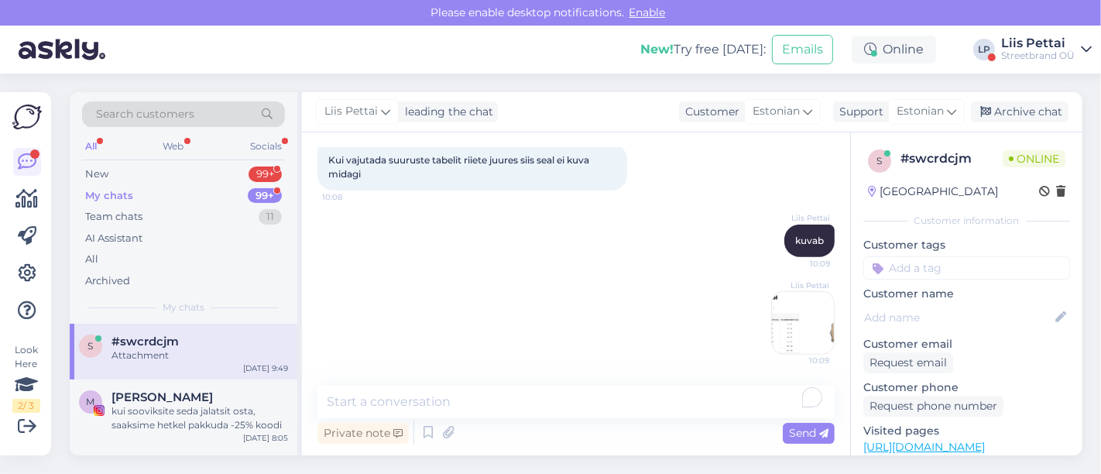
click at [772, 339] on img at bounding box center [803, 323] width 62 height 62
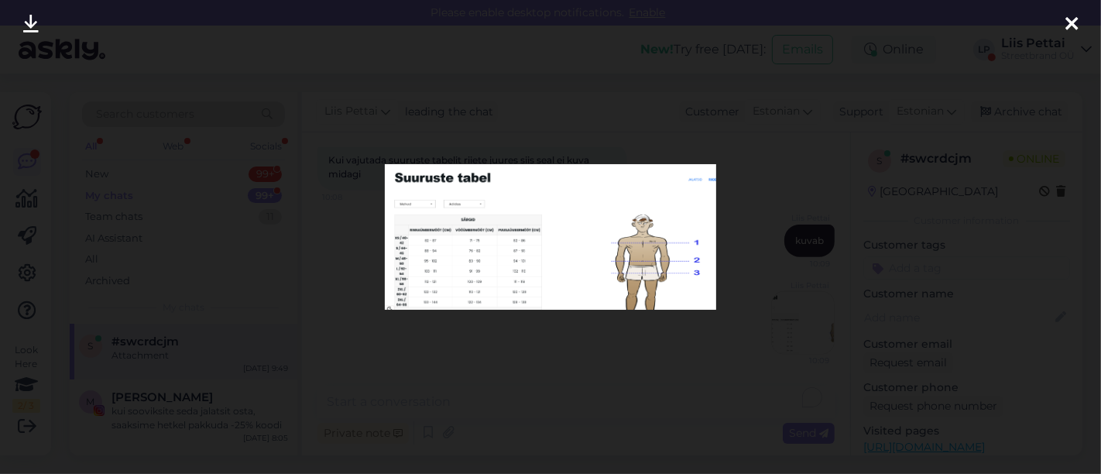
click at [639, 418] on div at bounding box center [550, 237] width 1101 height 474
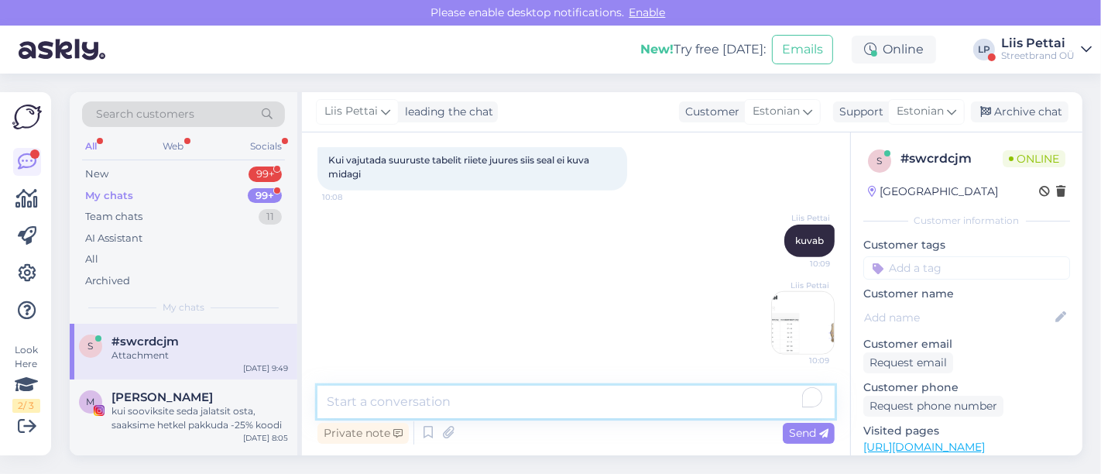
click at [608, 403] on textarea "To enrich screen reader interactions, please activate Accessibility in Grammarl…" at bounding box center [575, 402] width 517 height 33
type textarea "ülevalt on valitud riided"
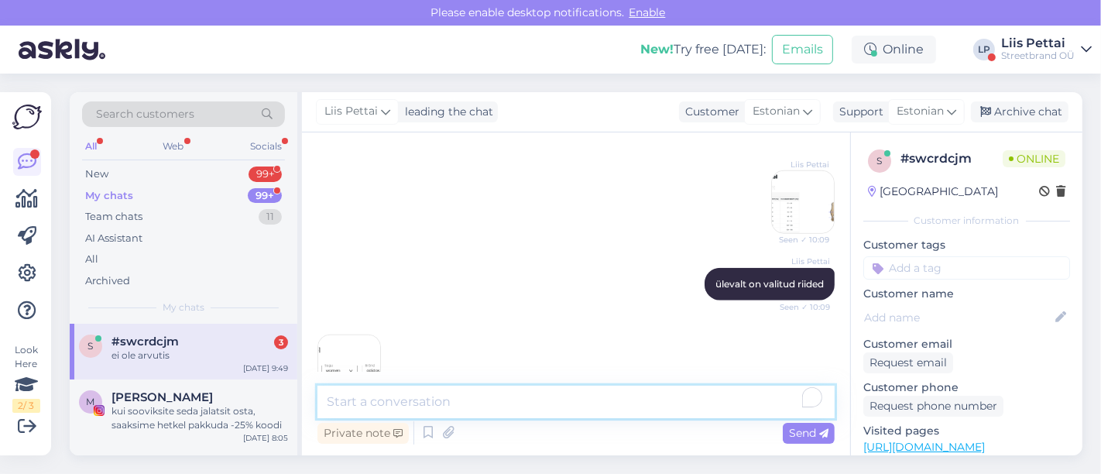
scroll to position [1598, 0]
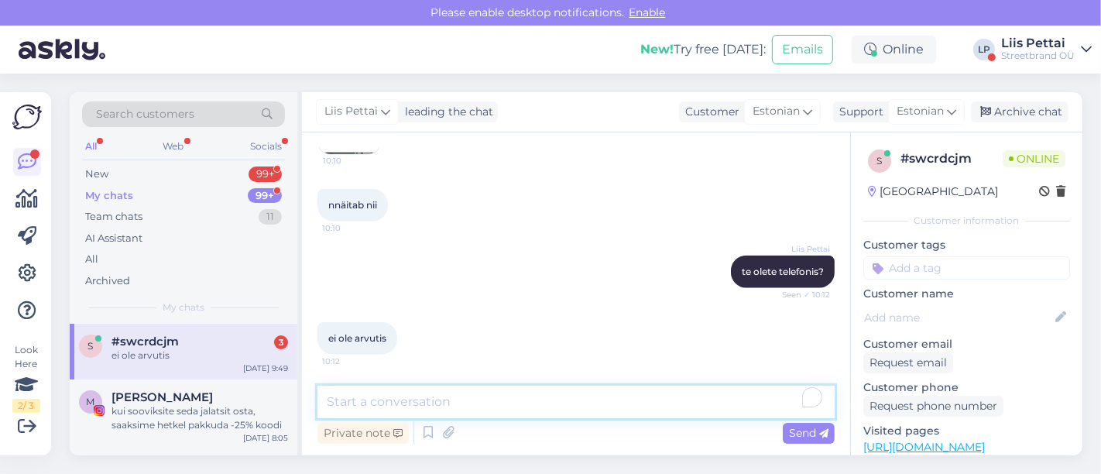
paste textarea "s"
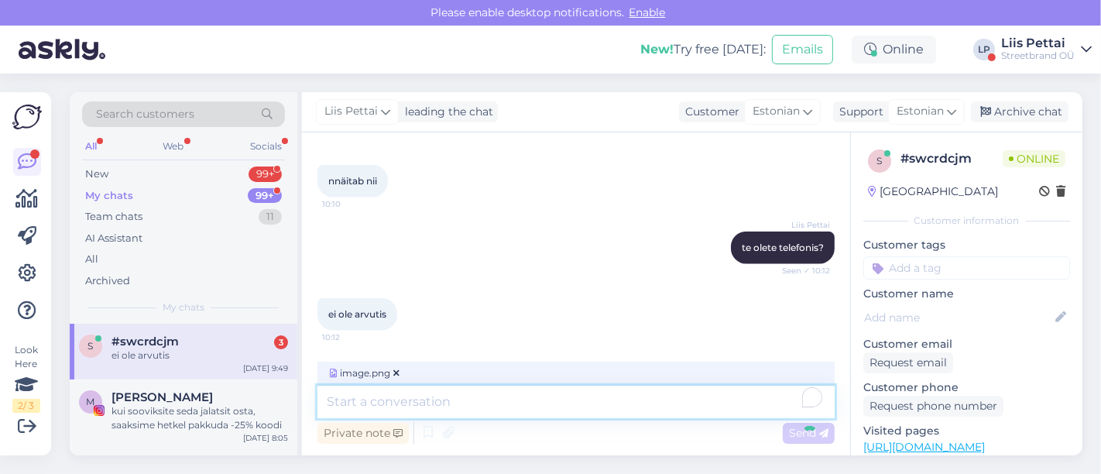
scroll to position [1695, 0]
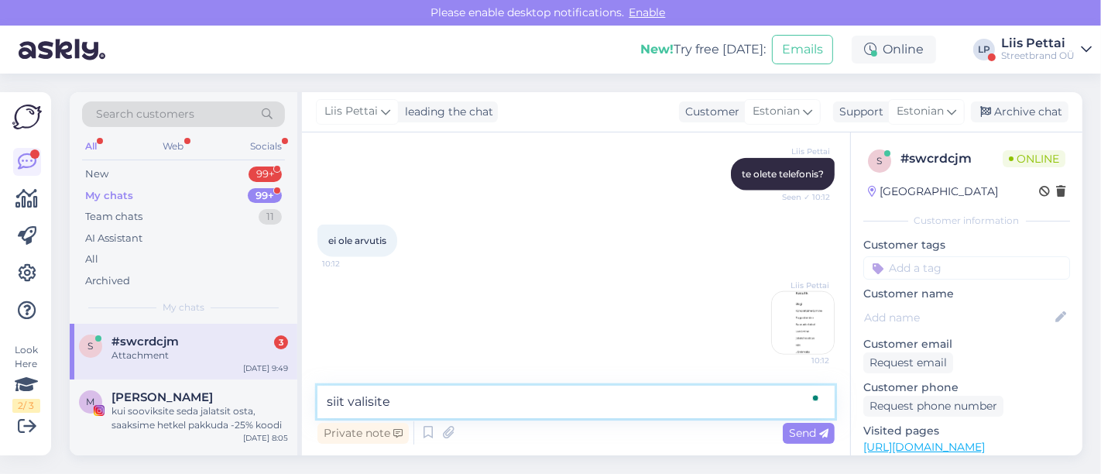
type textarea "siit valisite?"
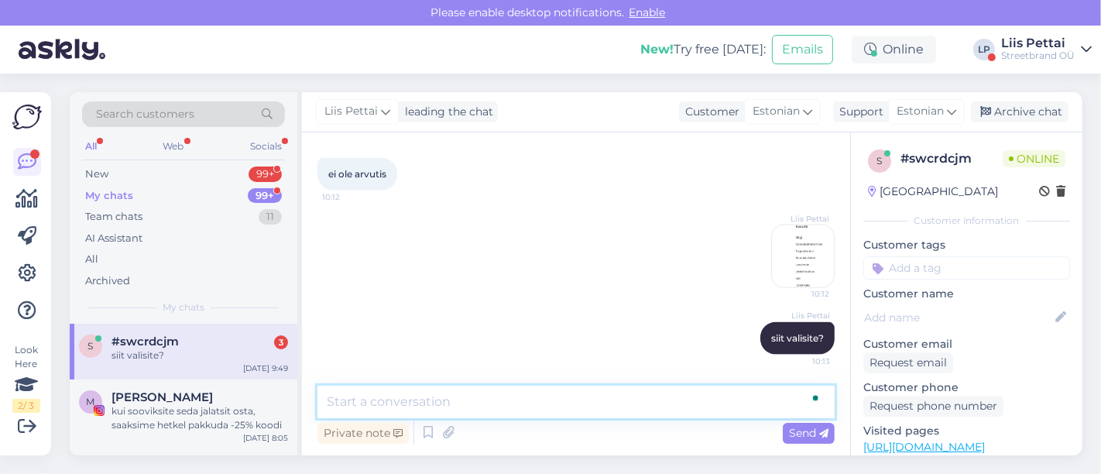
click at [646, 417] on textarea "To enrich screen reader interactions, please activate Accessibility in Grammarl…" at bounding box center [575, 402] width 517 height 33
click at [597, 400] on textarea "To enrich screen reader interactions, please activate Accessibility in Grammarl…" at bounding box center [575, 402] width 517 height 33
type textarea "suuruste tabeli?"
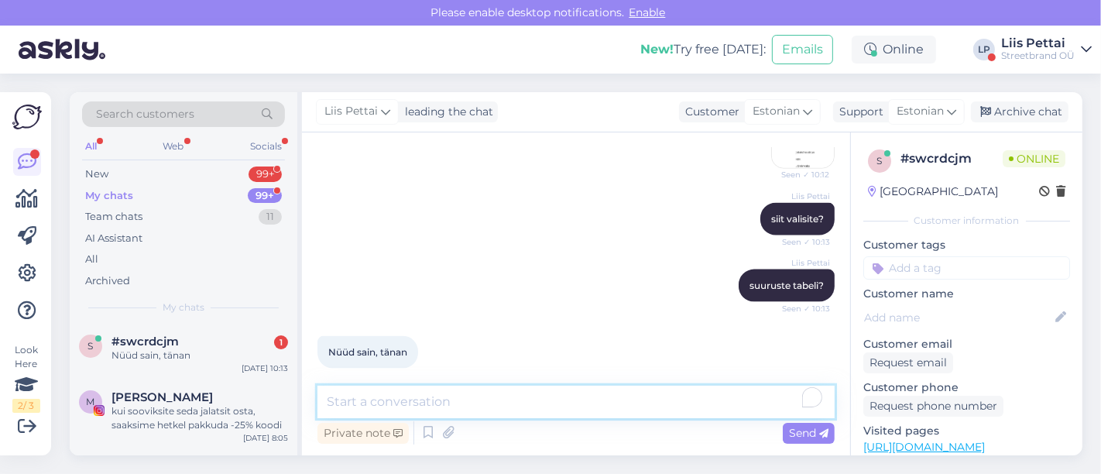
scroll to position [1896, 0]
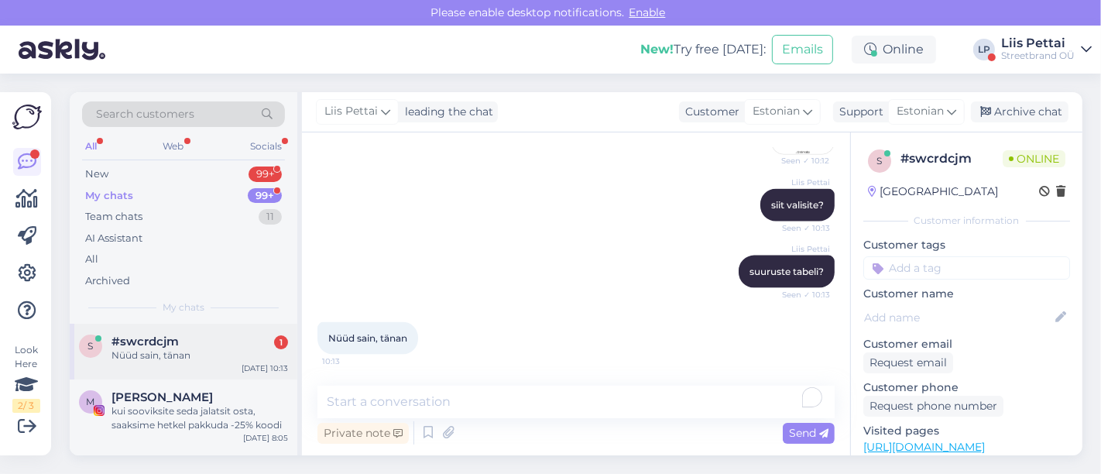
click at [173, 348] on div "Nüüd sain, tänan" at bounding box center [200, 355] width 177 height 14
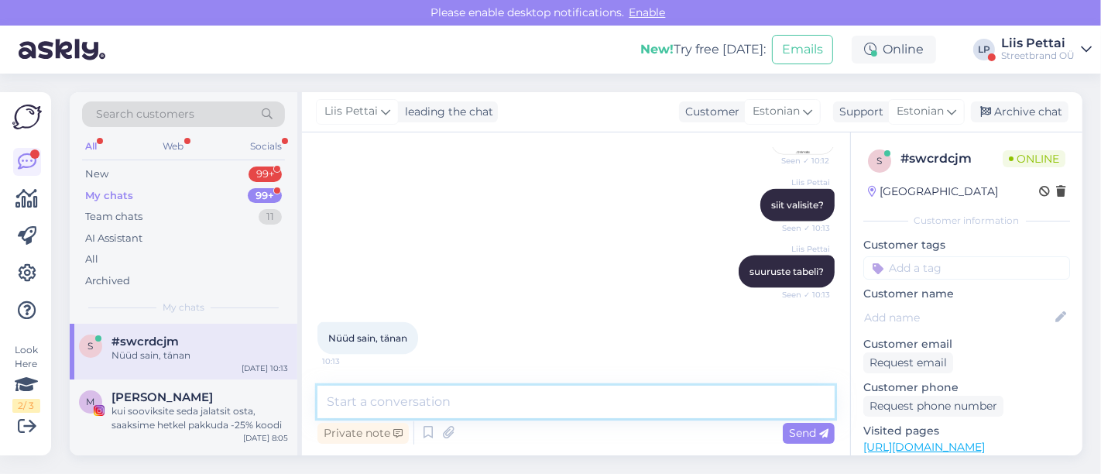
click at [499, 403] on textarea at bounding box center [575, 402] width 517 height 33
click at [185, 166] on div "New 99+" at bounding box center [183, 174] width 203 height 22
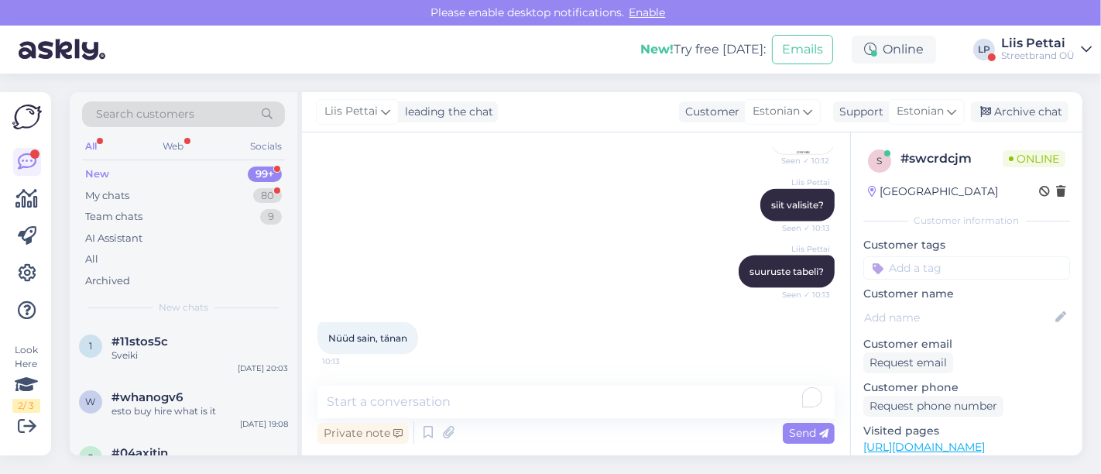
click at [1022, 32] on div "New! Try free today: Emails Online LP Liis Pettai Streetbrand OÜ" at bounding box center [550, 50] width 1101 height 48
click at [1051, 67] on div "New! Try free today: Emails Online LP Liis Pettai Streetbrand OÜ" at bounding box center [550, 50] width 1101 height 48
click at [1049, 54] on div "Streetbrand OÜ" at bounding box center [1038, 56] width 74 height 12
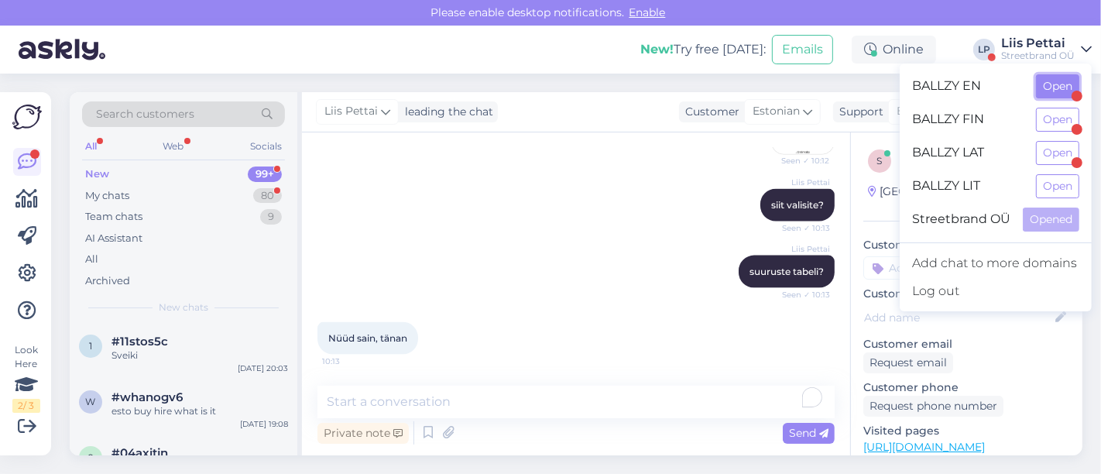
click at [1059, 84] on button "Open" at bounding box center [1057, 86] width 43 height 24
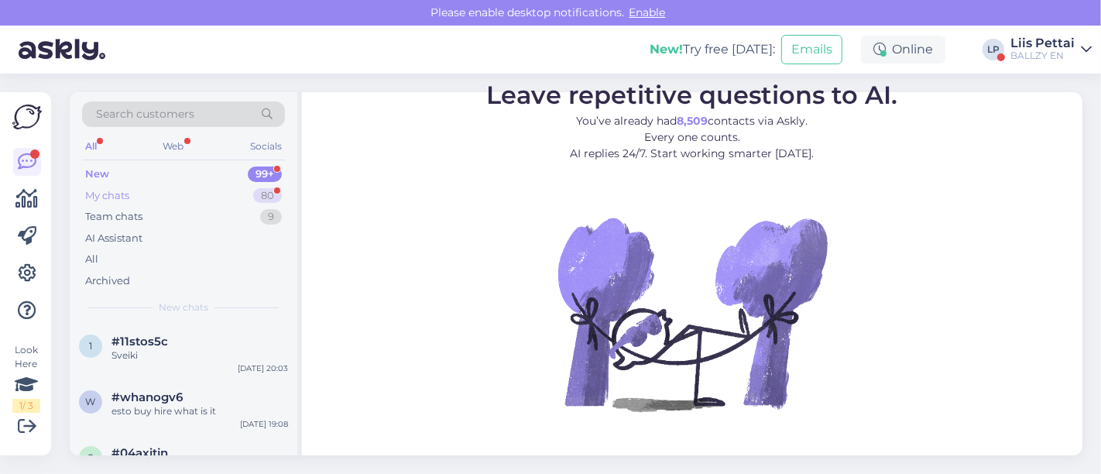
click at [129, 194] on div "My chats" at bounding box center [107, 195] width 44 height 15
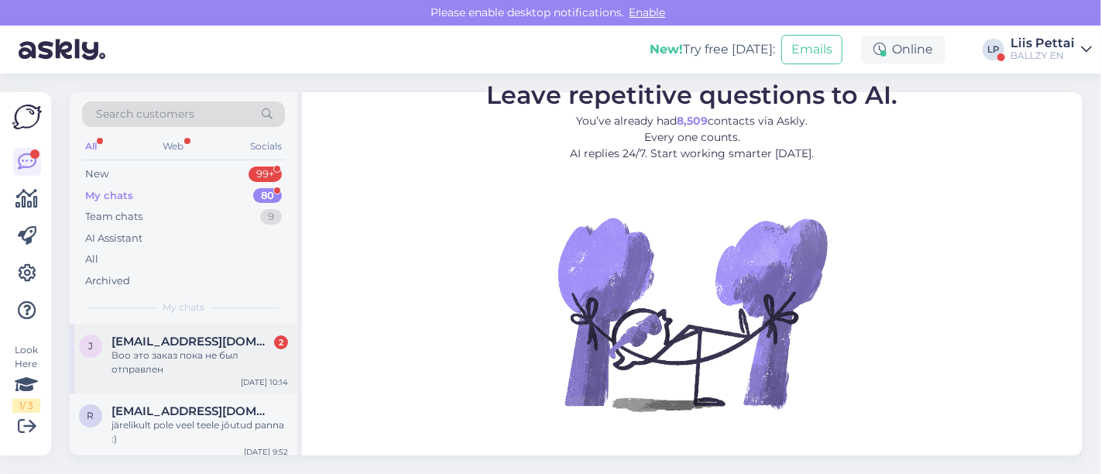
click at [165, 356] on div "Воо это заказ пока не был отправлен" at bounding box center [200, 362] width 177 height 28
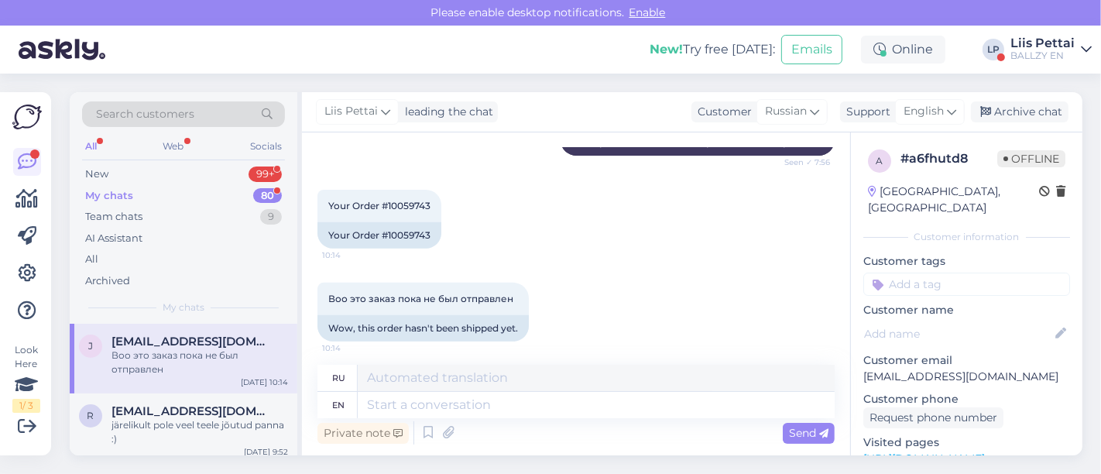
scroll to position [581, 0]
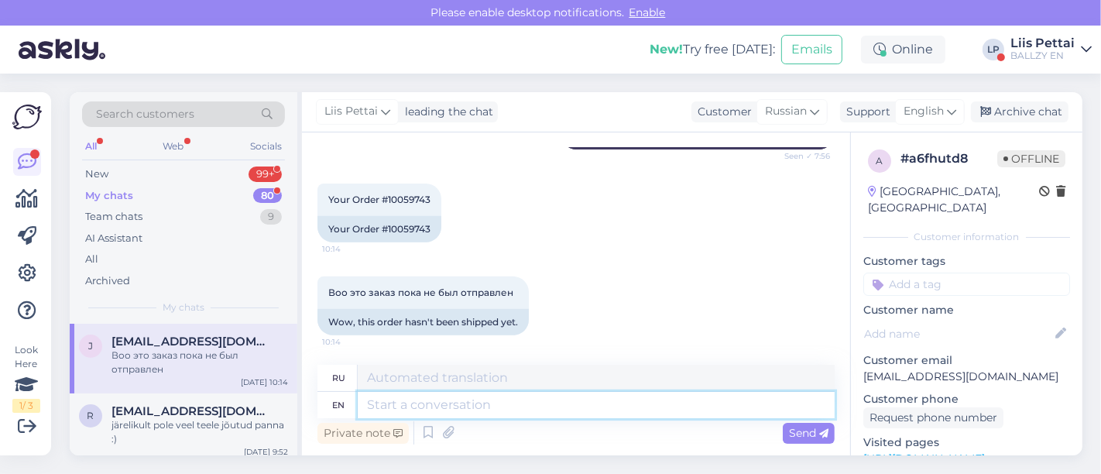
click at [577, 403] on textarea at bounding box center [596, 405] width 477 height 26
type textarea "well w"
type textarea "хорошо"
type textarea "well we a"
type textarea "ну мы"
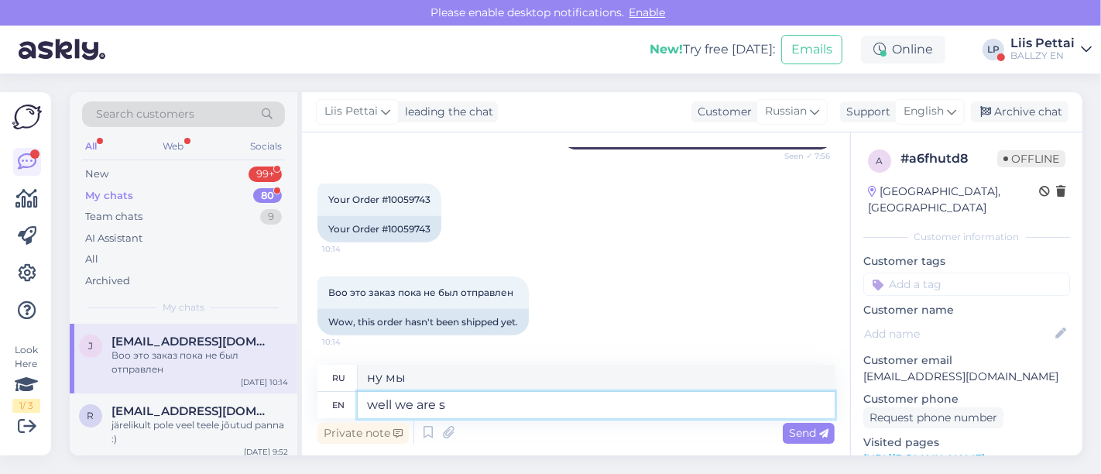
type textarea "well we are se"
type textarea "ну, мы есть"
type textarea "well we are sending or"
type textarea "ну мы отправляем"
type textarea "well we are sending orders o"
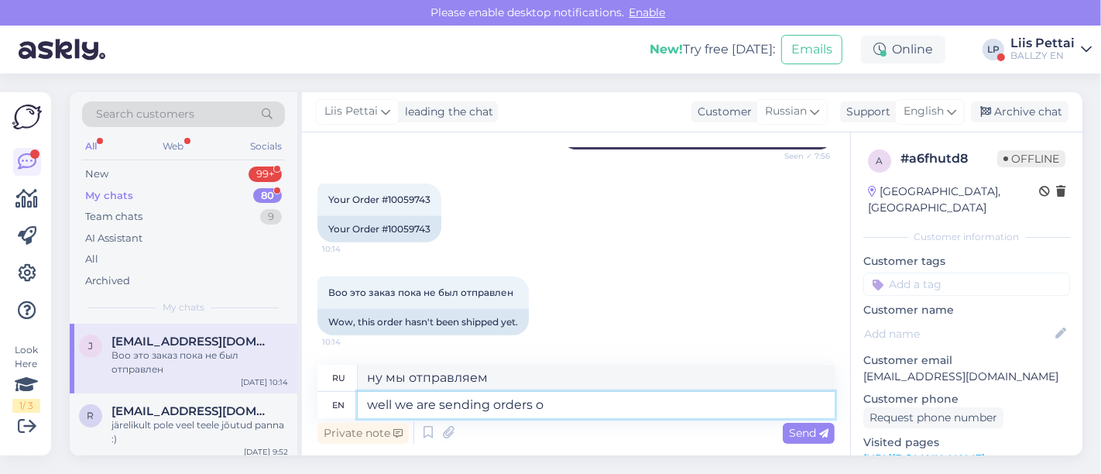
type textarea "хорошо мы отправляем заказы"
type textarea "well we are sending orders out"
type textarea "ну мы отправляем заказы"
type textarea "well we are sending orders out 2-7 wo"
type textarea "ну мы отправляем заказы 2-7"
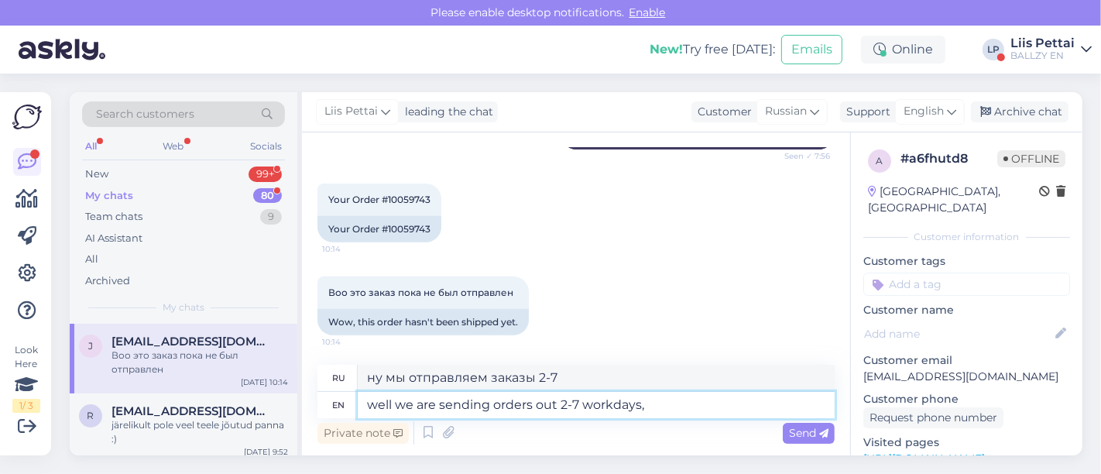
type textarea "well we are sending orders out 2-7 workdays,"
type textarea "мы отправляем заказы в течение 2-7 рабочих дней,"
type textarea "well we are sending orders out 2-7 workdays"
type textarea "хорошо, мы отправляем заказы в течение 2-7 рабочих дней"
type textarea "well we are sending orders out 2-7 workdays jep"
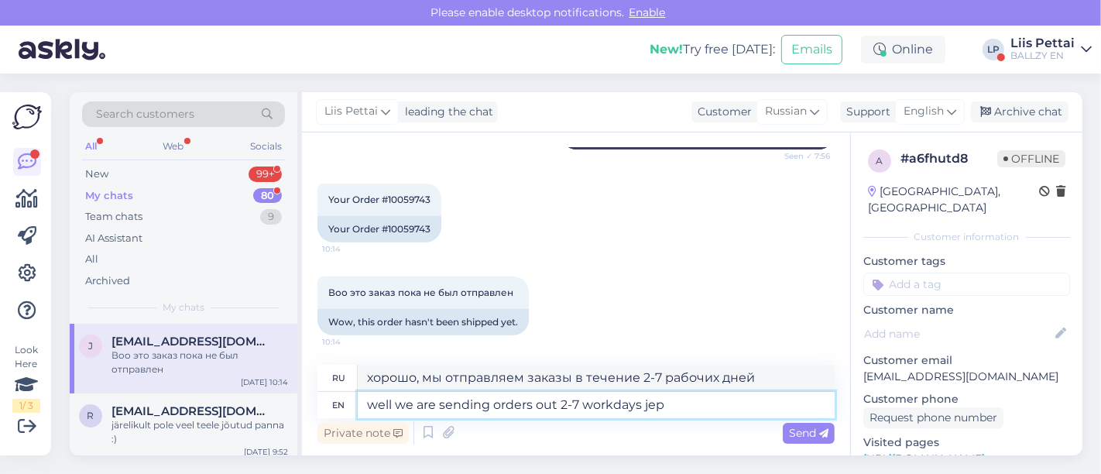
type textarea "ну, мы отправляем заказы в течение 2–7 рабочих дней, джип"
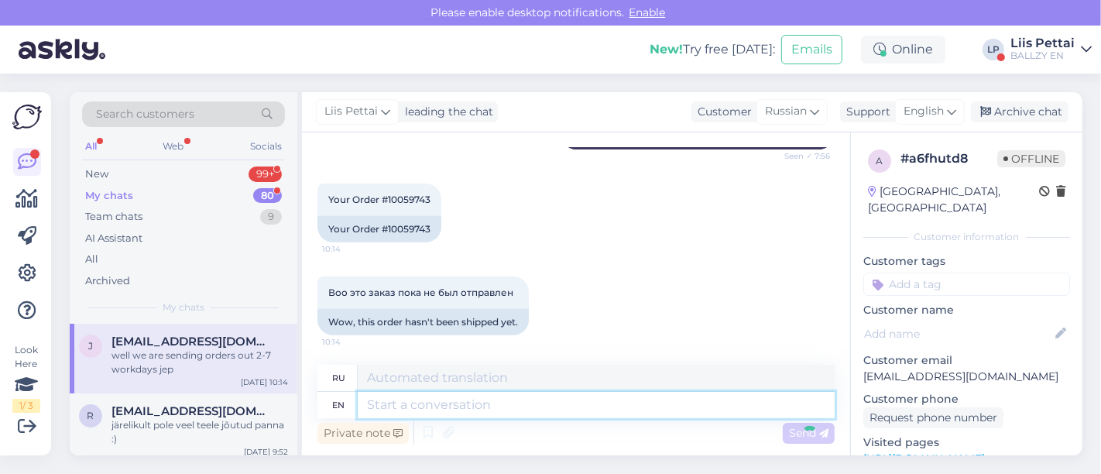
scroll to position [688, 0]
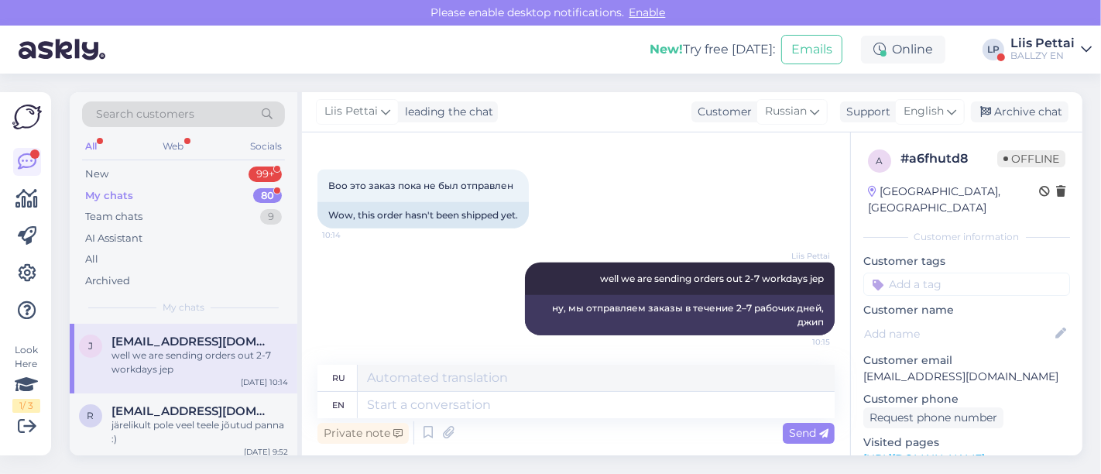
click at [186, 161] on div "Search customers All Web Socials New 99+ My chats 80 Team chats 9 AI Assistant …" at bounding box center [184, 208] width 228 height 232
click at [184, 177] on div "New 99+" at bounding box center [183, 174] width 203 height 22
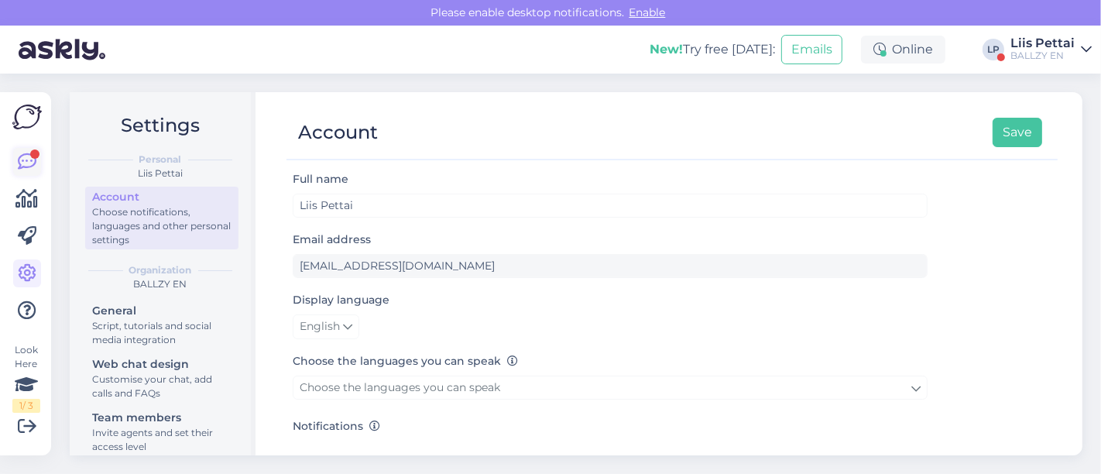
click at [32, 163] on icon at bounding box center [27, 162] width 19 height 19
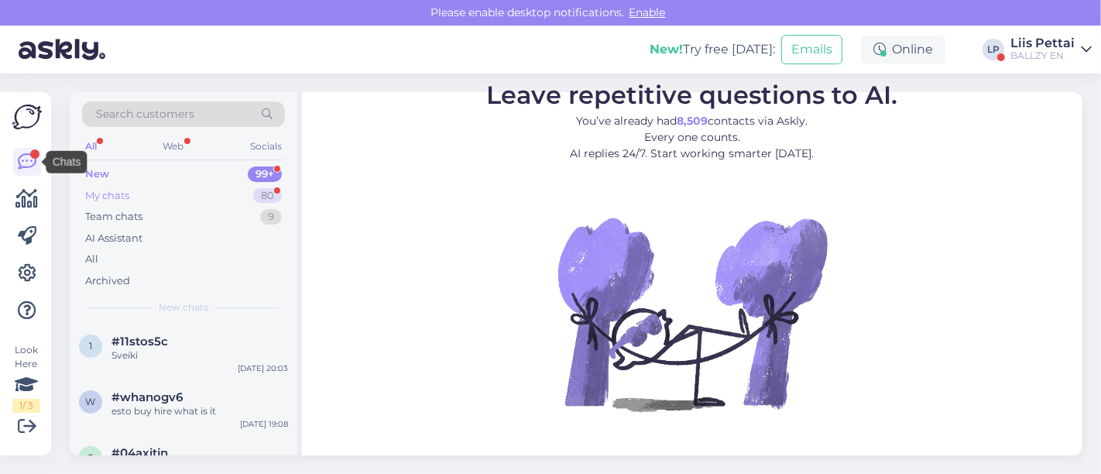
click at [87, 193] on div "My chats" at bounding box center [107, 195] width 44 height 15
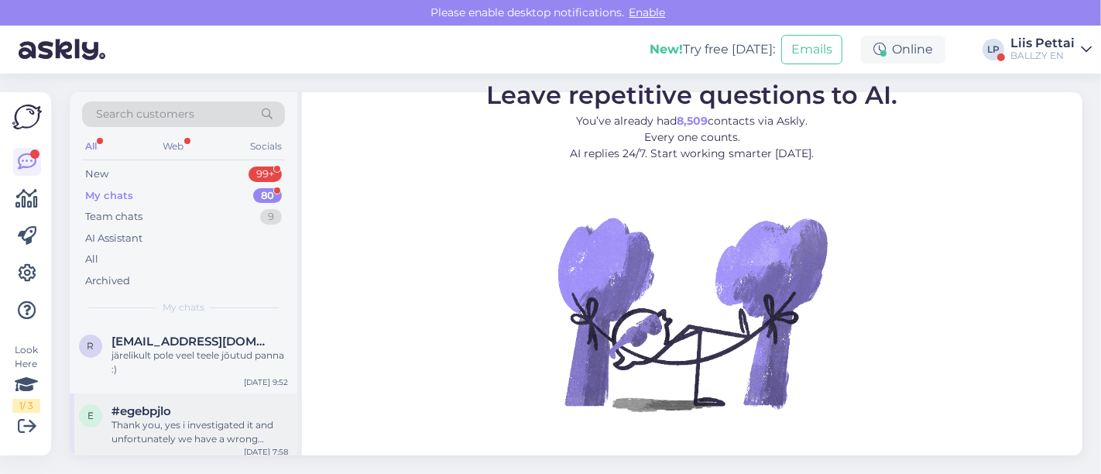
click at [164, 424] on div "Thank you, yes i investigated it and unfortunately we have a wrong picture on t…" at bounding box center [200, 432] width 177 height 28
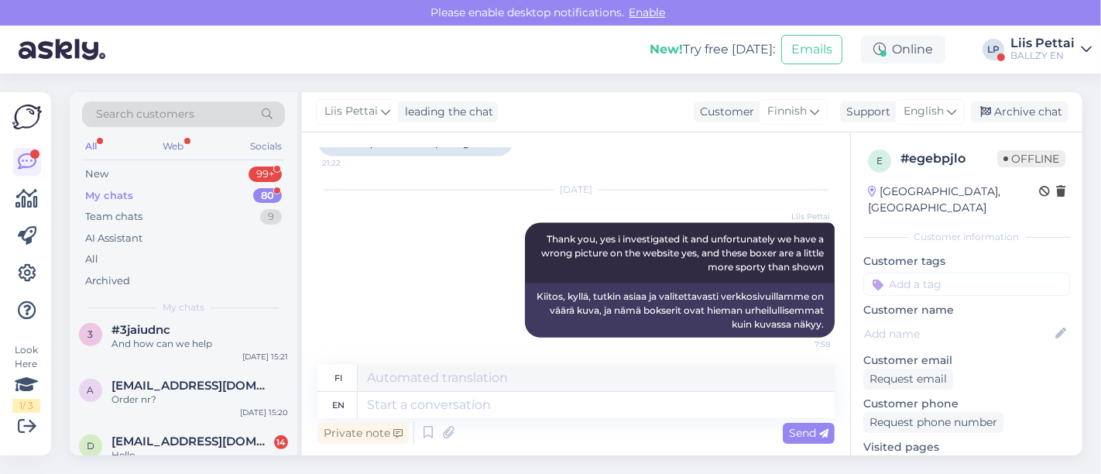
scroll to position [791, 0]
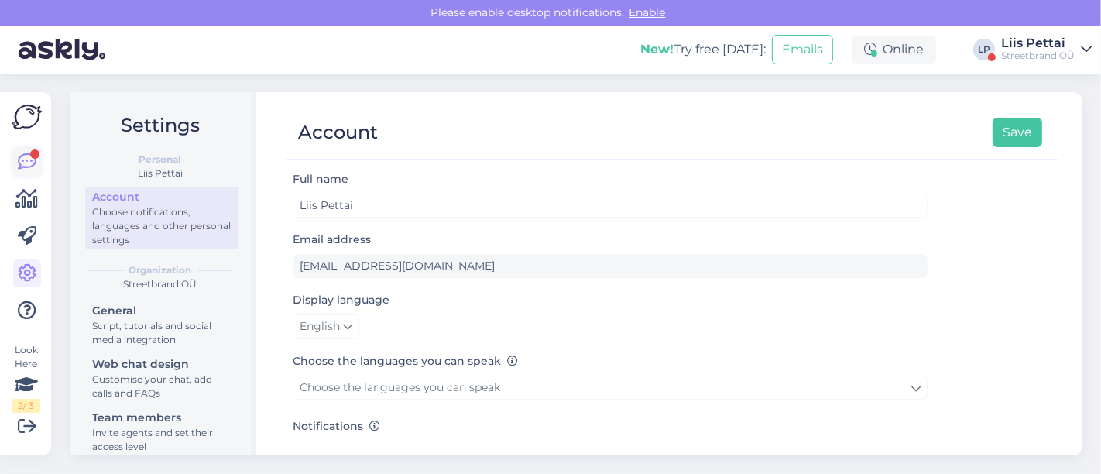
click at [36, 154] on div at bounding box center [34, 153] width 9 height 9
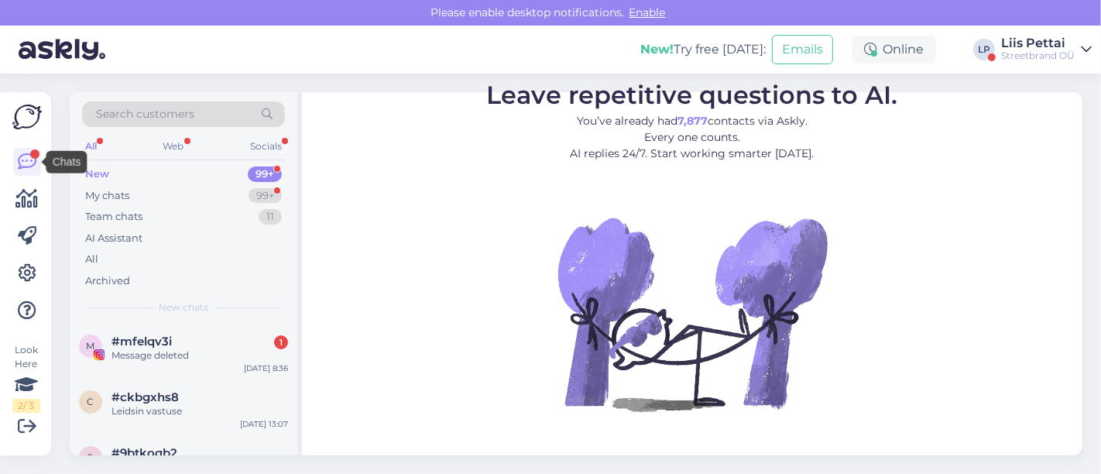
click at [112, 180] on div "New 99+" at bounding box center [183, 174] width 203 height 22
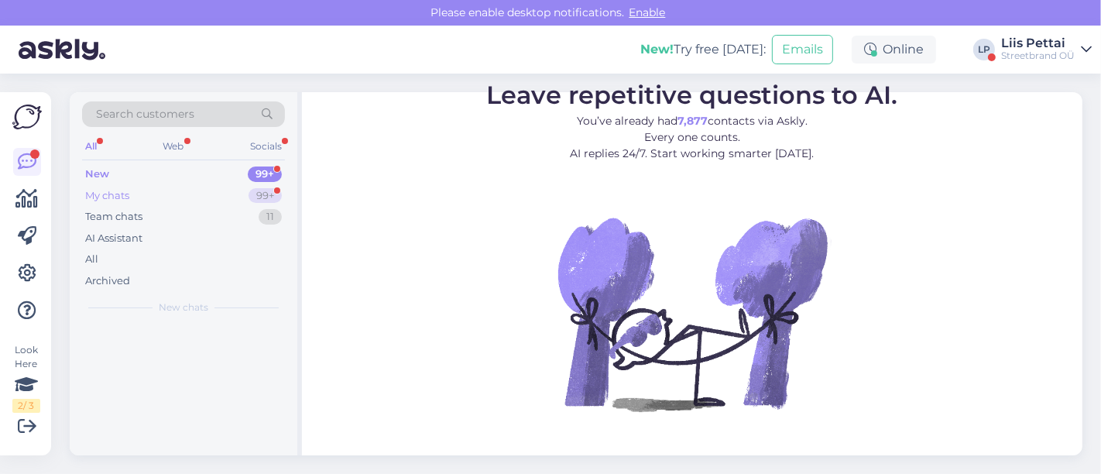
click at [114, 193] on div "My chats" at bounding box center [107, 195] width 44 height 15
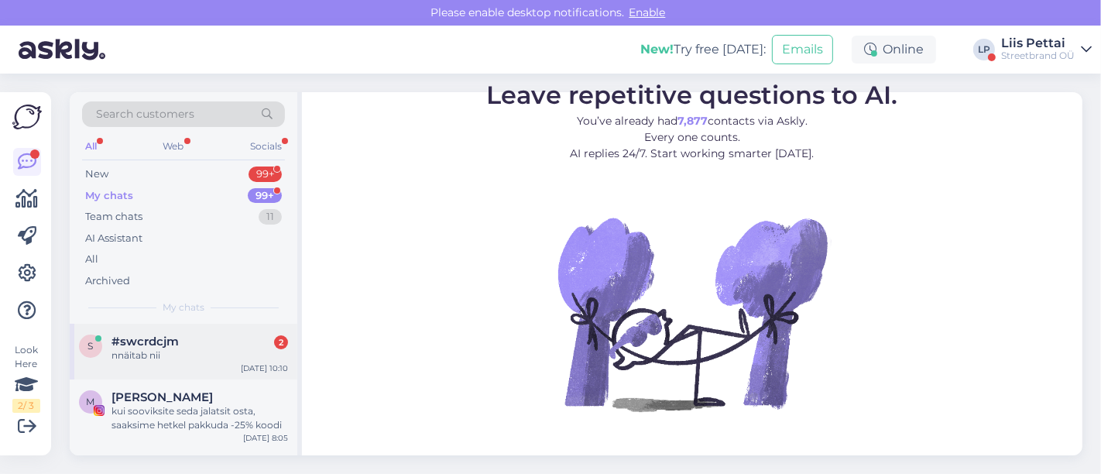
click at [119, 369] on div "s #swcrdcjm 2 nnäitab nii [DATE] 10:10" at bounding box center [184, 352] width 228 height 56
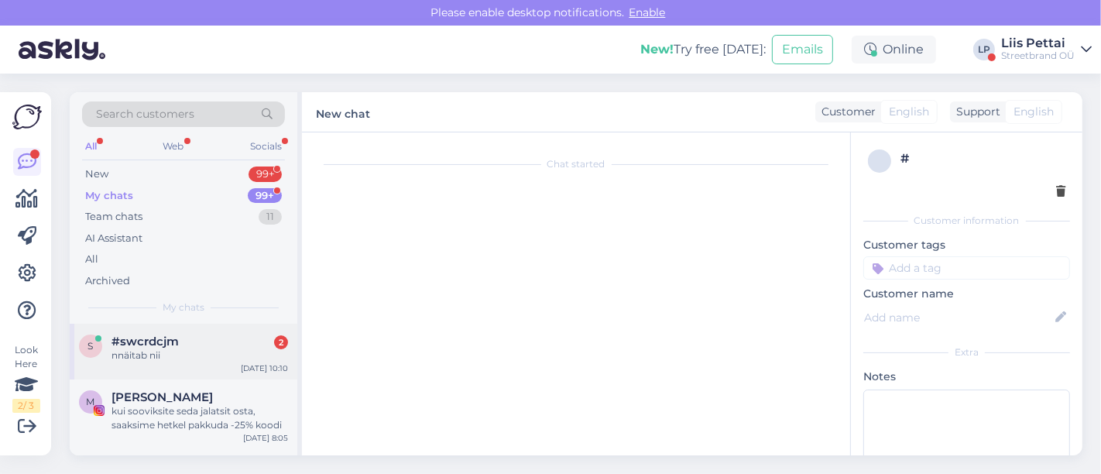
scroll to position [1465, 0]
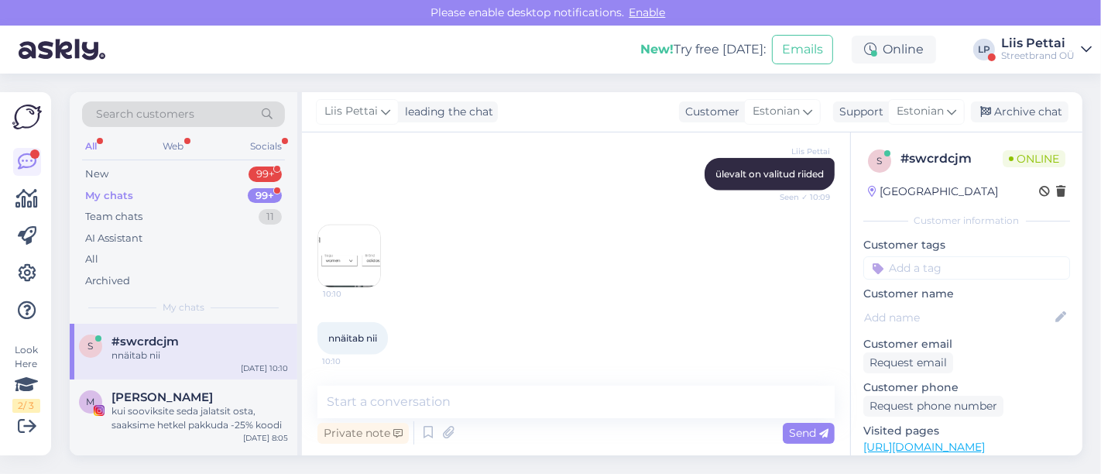
click at [350, 275] on img at bounding box center [349, 256] width 62 height 62
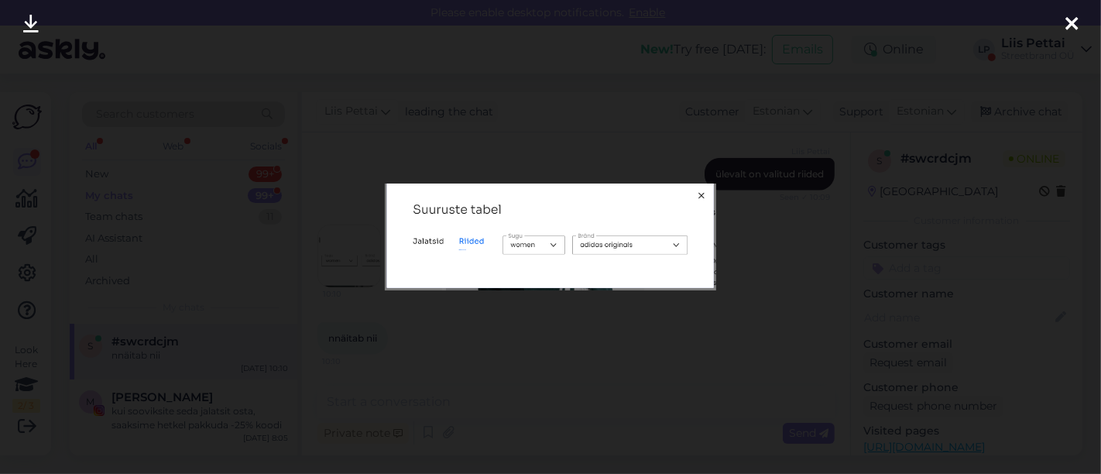
click at [350, 275] on div at bounding box center [550, 237] width 1101 height 474
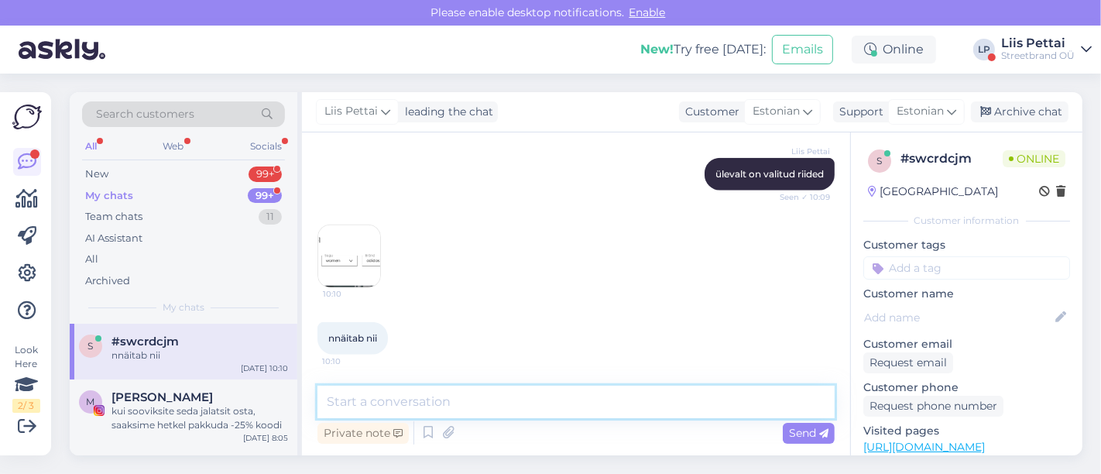
click at [512, 406] on textarea at bounding box center [575, 402] width 517 height 33
type textarea "te olete telefonis?"
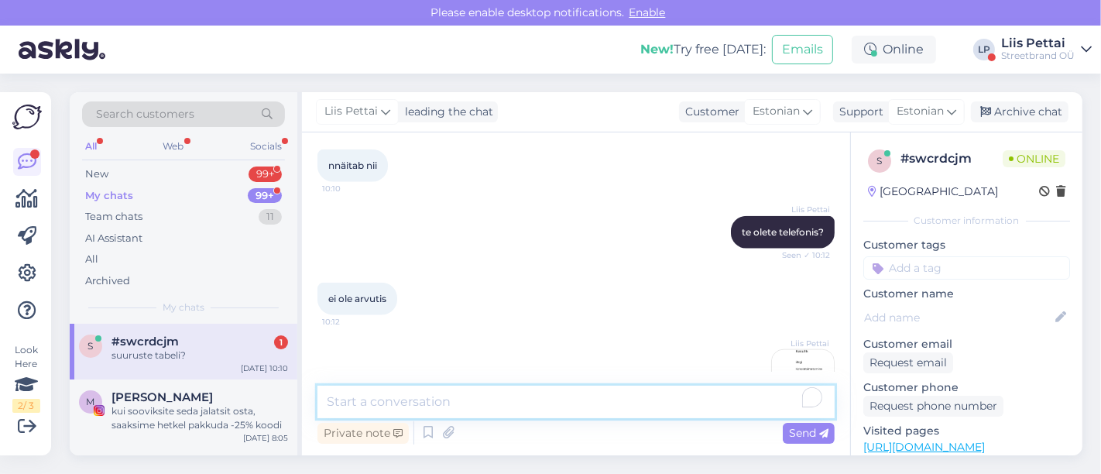
scroll to position [1828, 0]
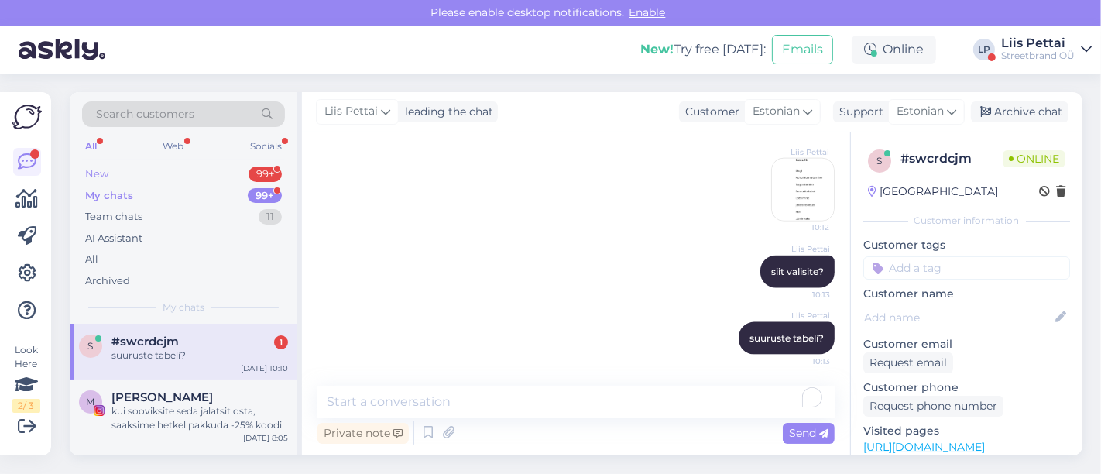
click at [187, 167] on div "New 99+" at bounding box center [183, 174] width 203 height 22
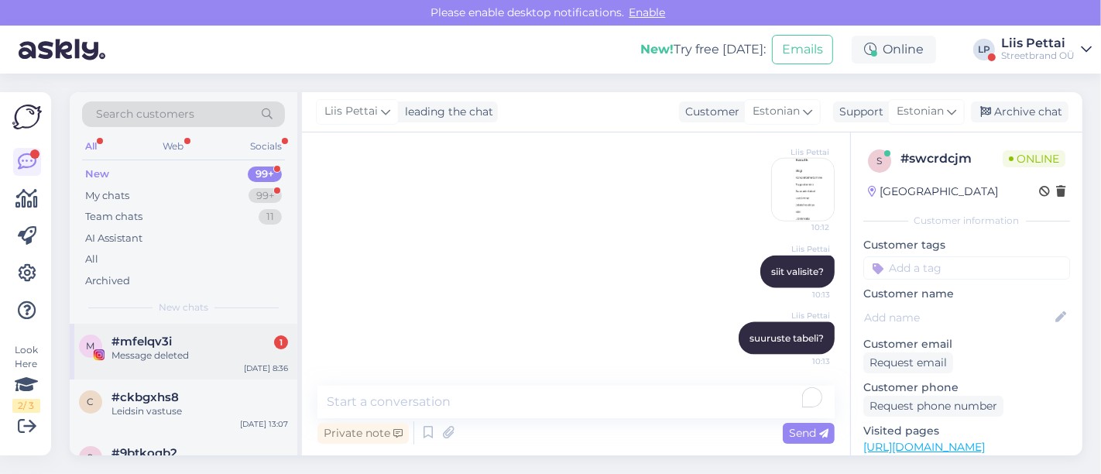
click at [164, 345] on span "#mfelqv3i" at bounding box center [142, 342] width 60 height 14
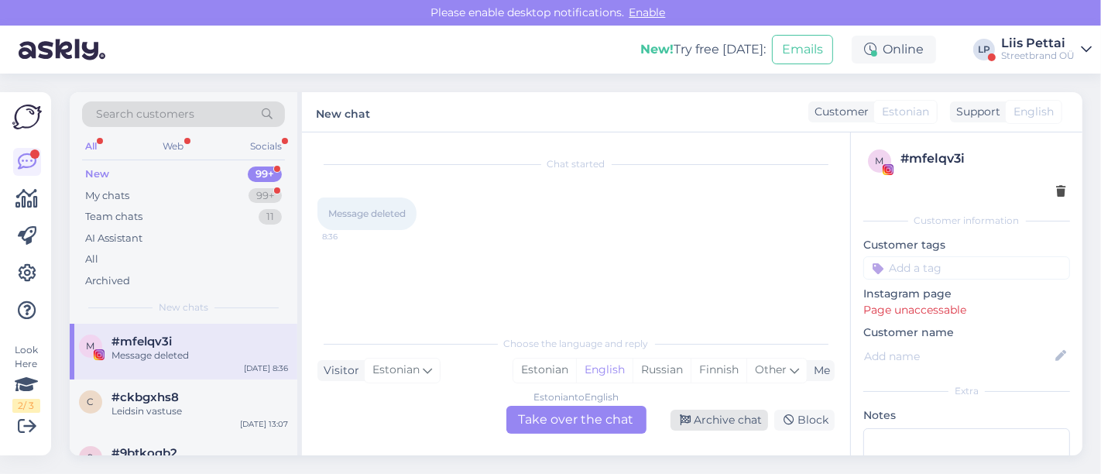
click at [736, 414] on div "Archive chat" at bounding box center [720, 420] width 98 height 21
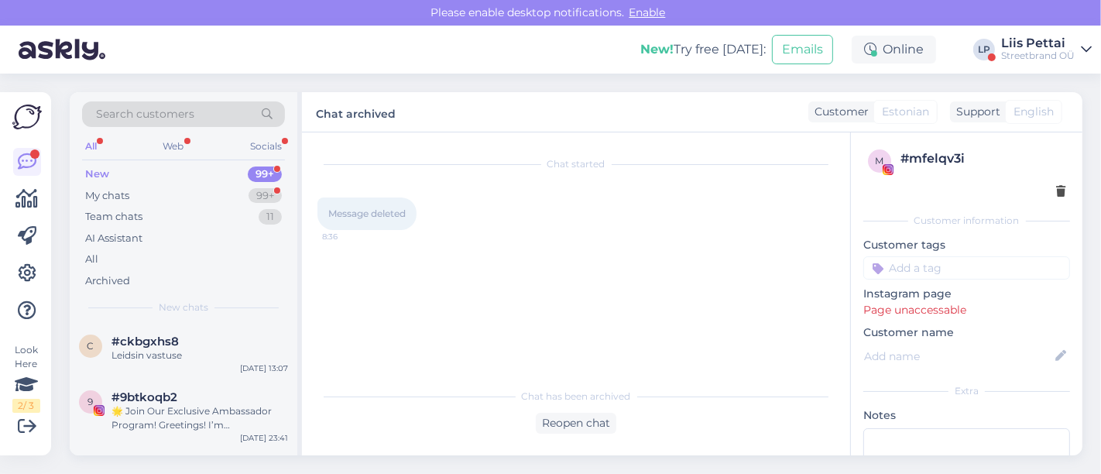
click at [1028, 54] on div "Streetbrand OÜ" at bounding box center [1038, 56] width 74 height 12
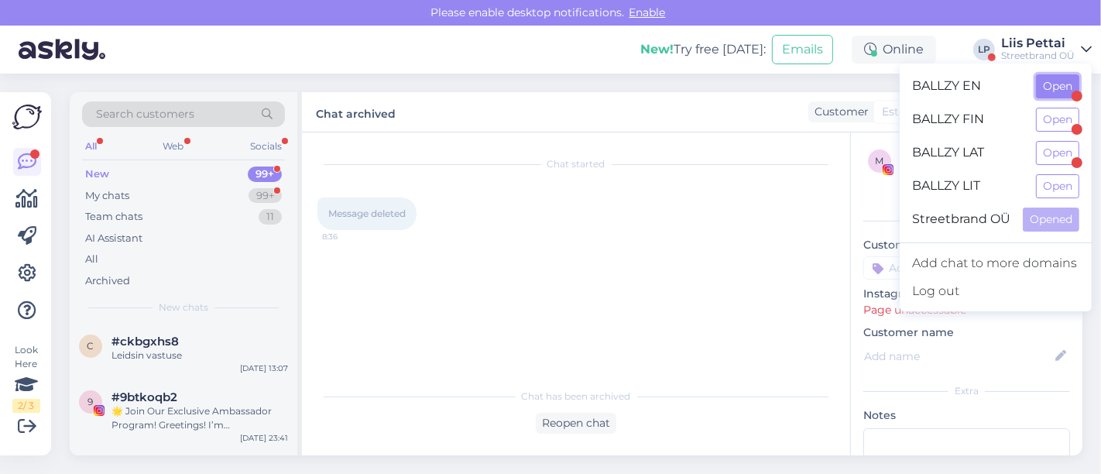
click at [1037, 89] on button "Open" at bounding box center [1057, 86] width 43 height 24
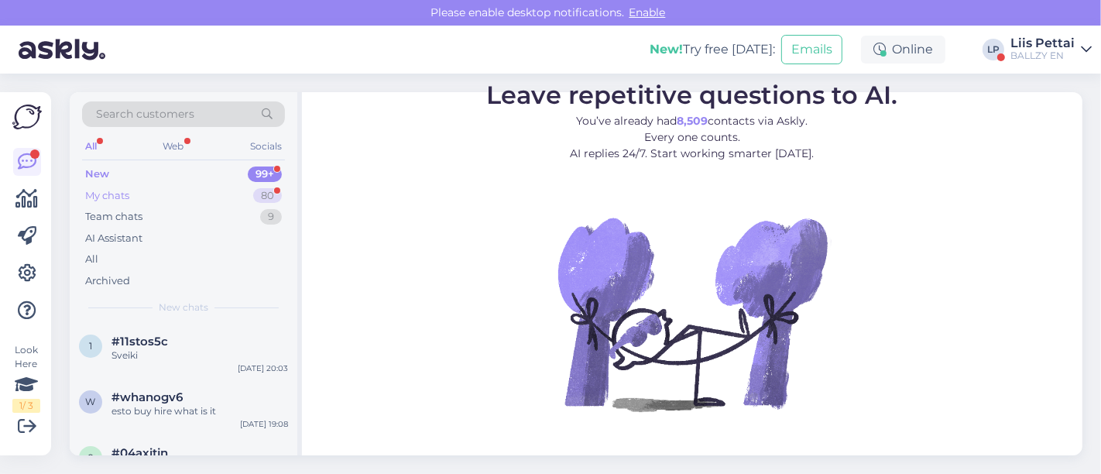
click at [163, 194] on div "My chats 80" at bounding box center [183, 196] width 203 height 22
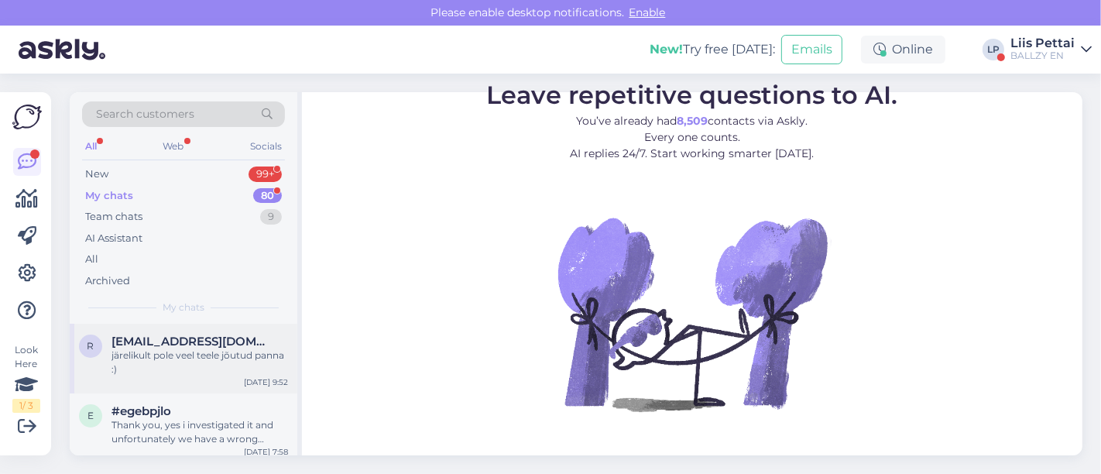
click at [138, 388] on div "r ricacarita9@gmail.com järelikult pole veel teele jõutud panna :) Sep 10 9:52" at bounding box center [184, 359] width 228 height 70
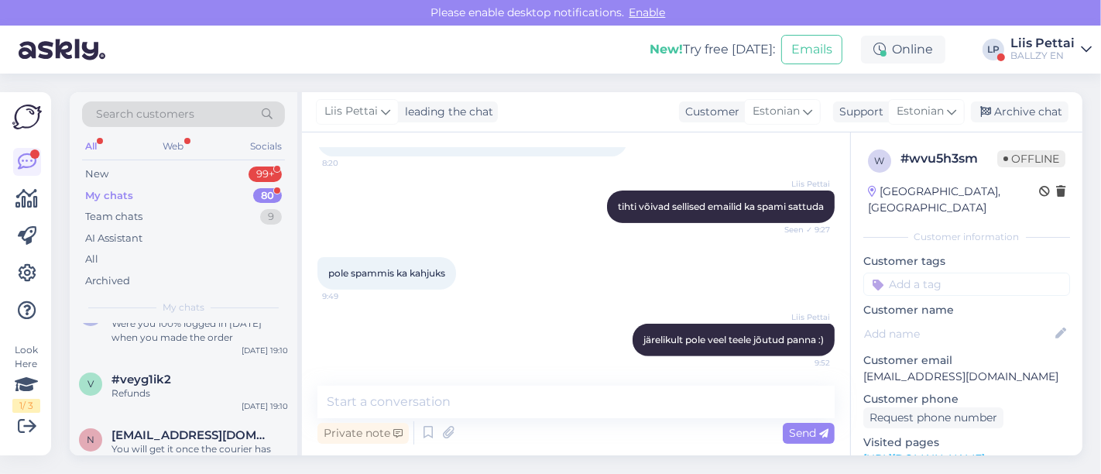
scroll to position [275, 0]
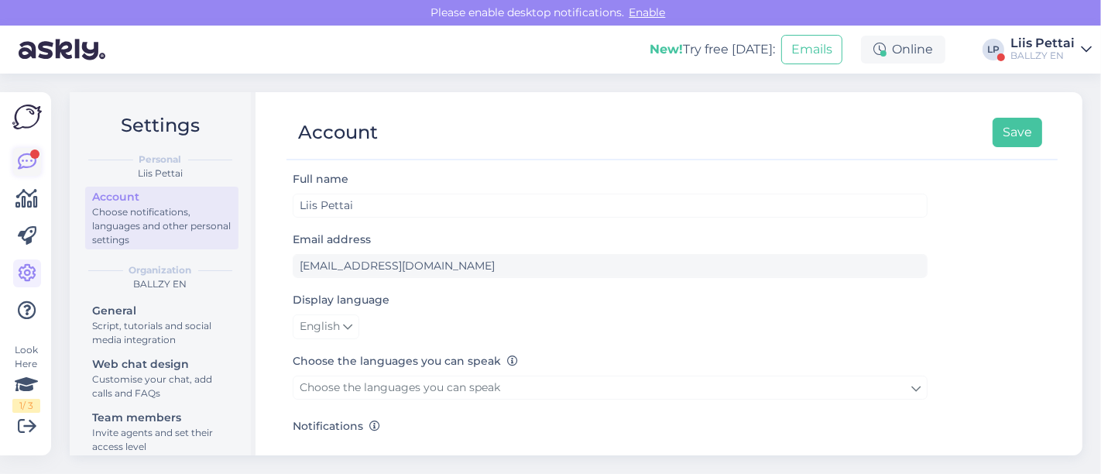
click at [22, 157] on icon at bounding box center [27, 162] width 19 height 19
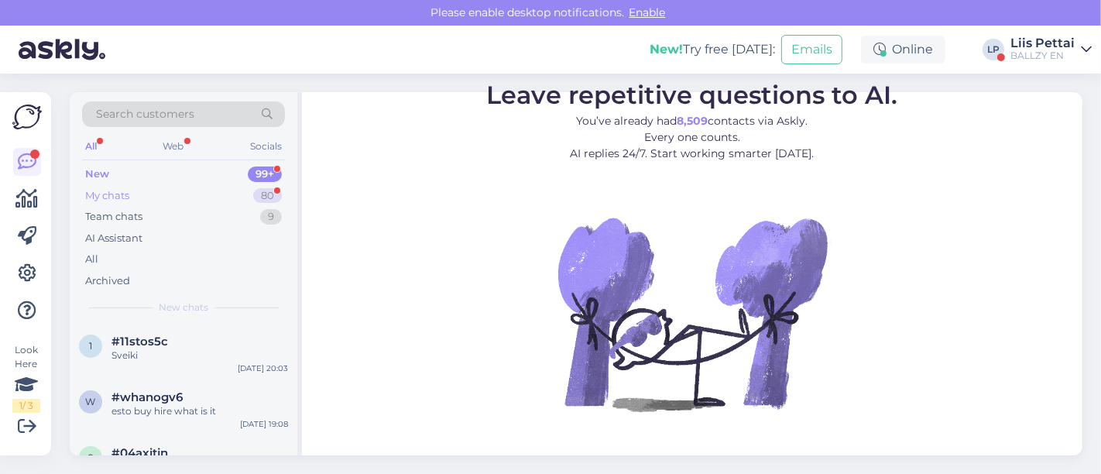
click at [98, 189] on div "My chats" at bounding box center [107, 195] width 44 height 15
